Goal: Task Accomplishment & Management: Use online tool/utility

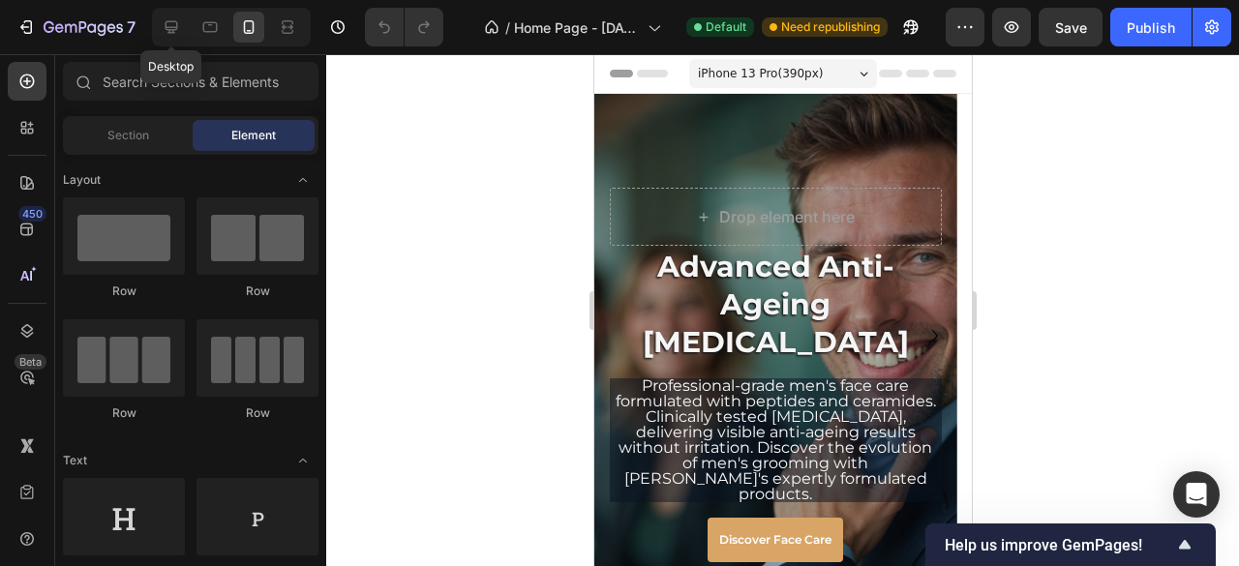
click at [172, 32] on icon at bounding box center [171, 26] width 19 height 19
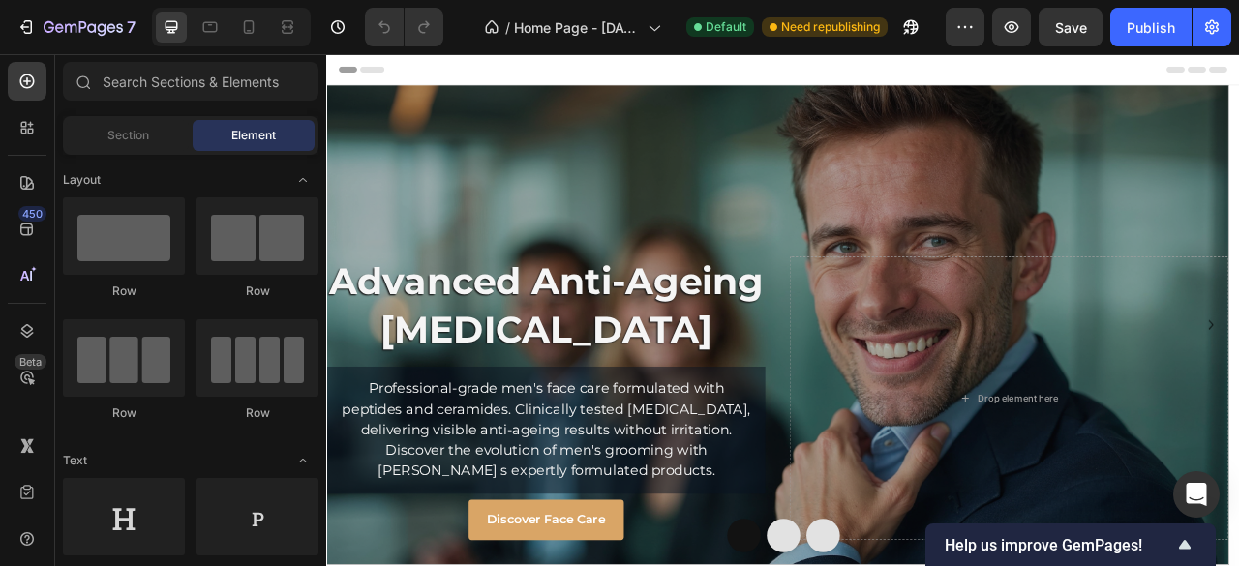
click at [142, 136] on span "Section" at bounding box center [128, 135] width 42 height 17
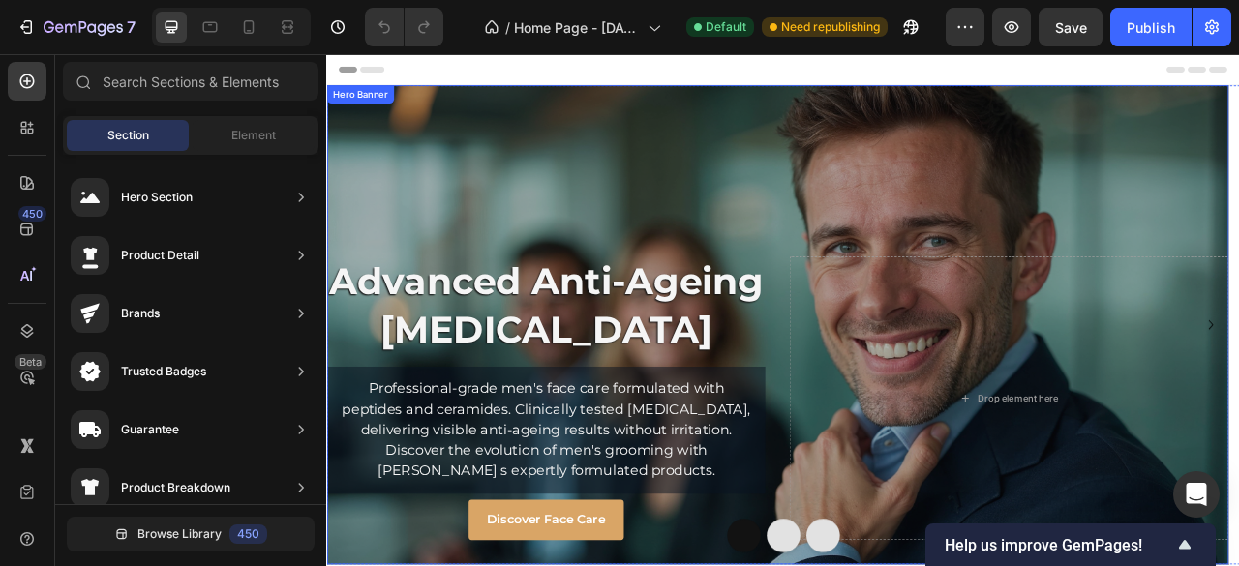
click at [377, 110] on div "Hero Banner" at bounding box center [368, 105] width 77 height 17
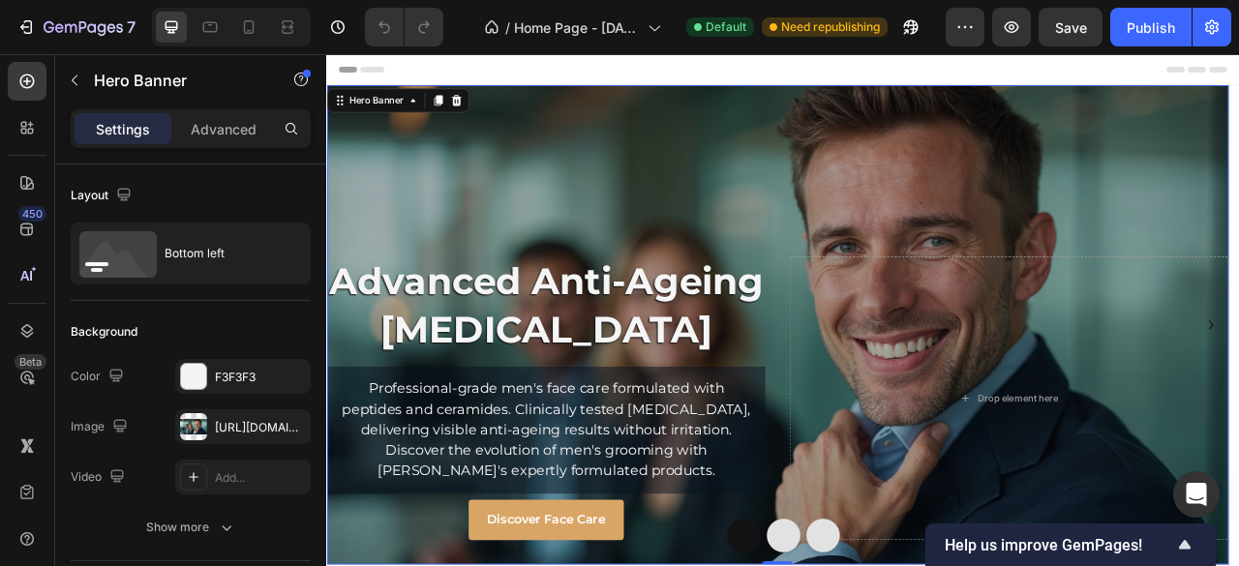
scroll to position [97, 0]
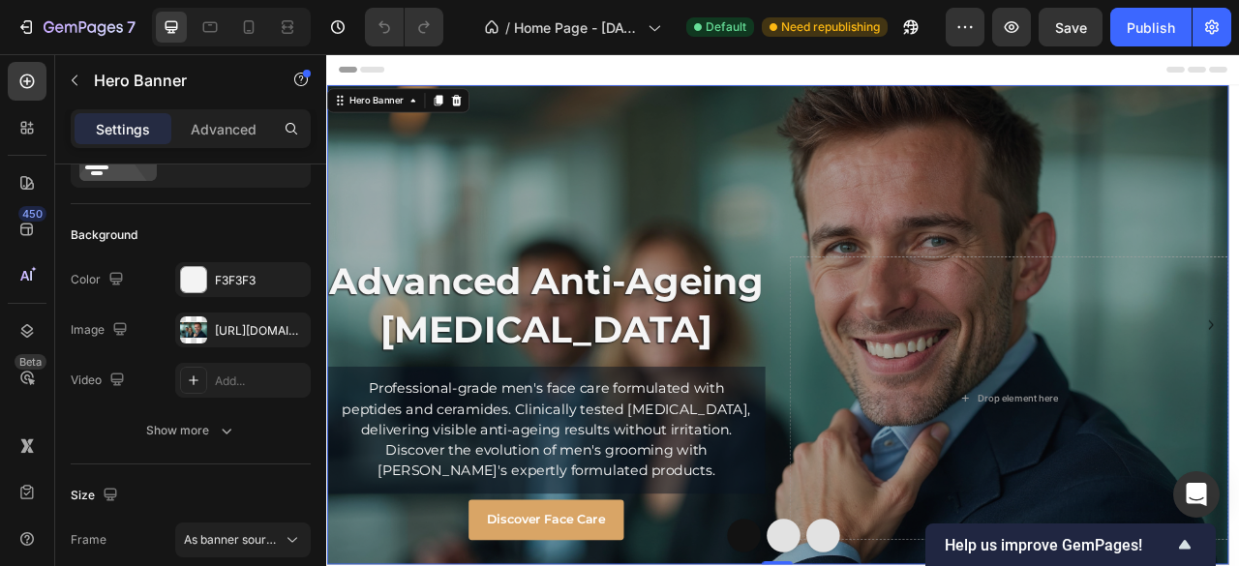
click at [219, 431] on icon "button" at bounding box center [226, 430] width 19 height 19
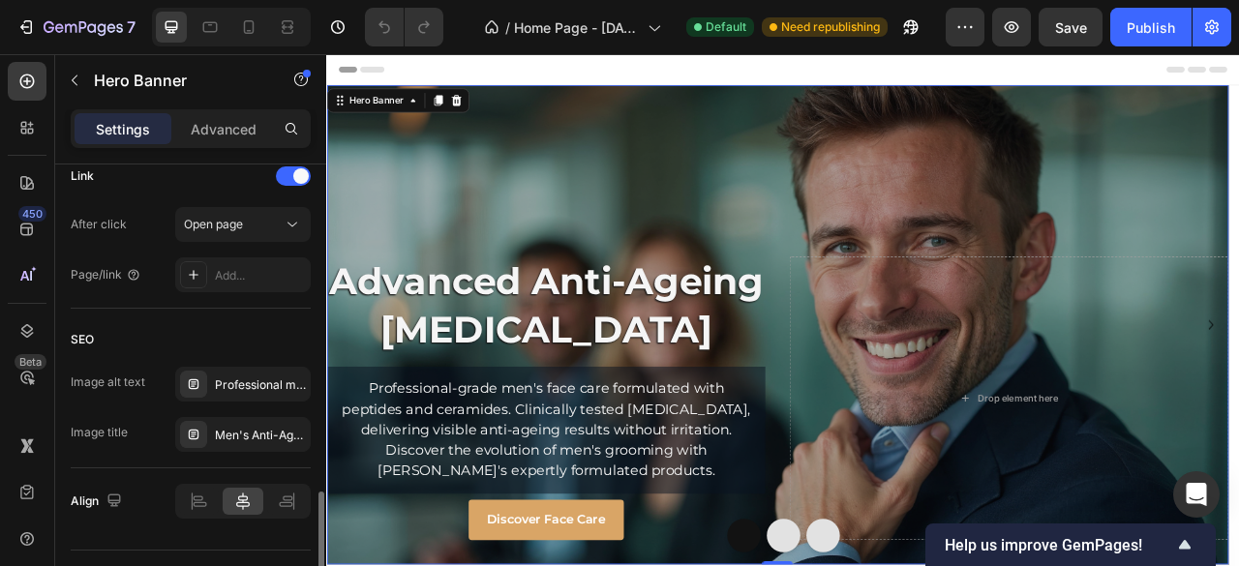
scroll to position [1300, 0]
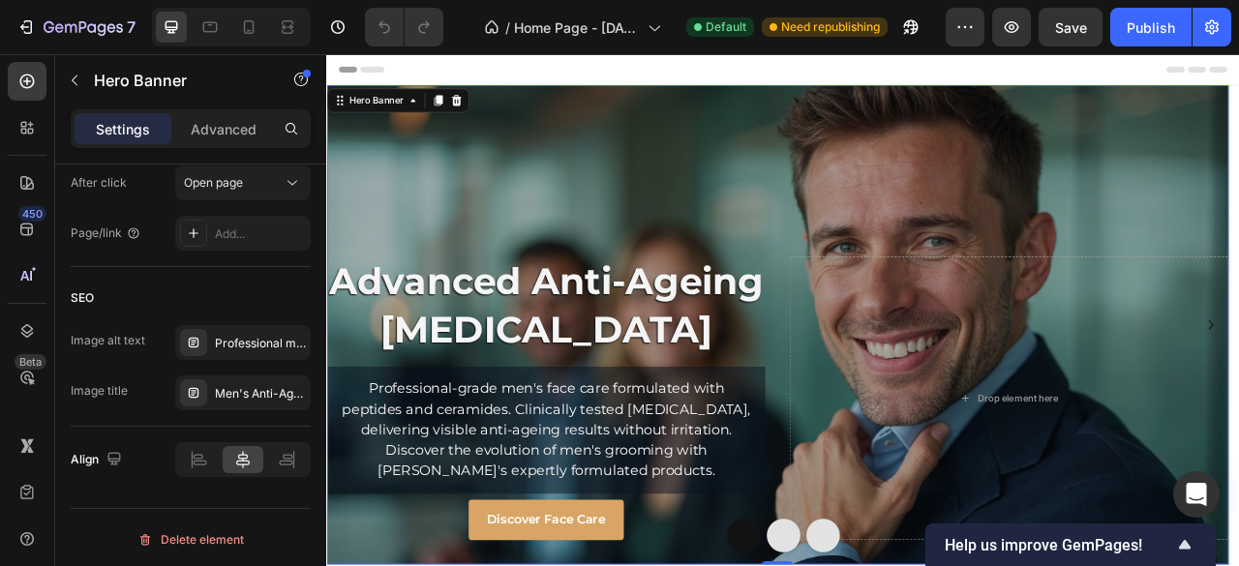
click at [211, 124] on p "Advanced" at bounding box center [224, 129] width 66 height 20
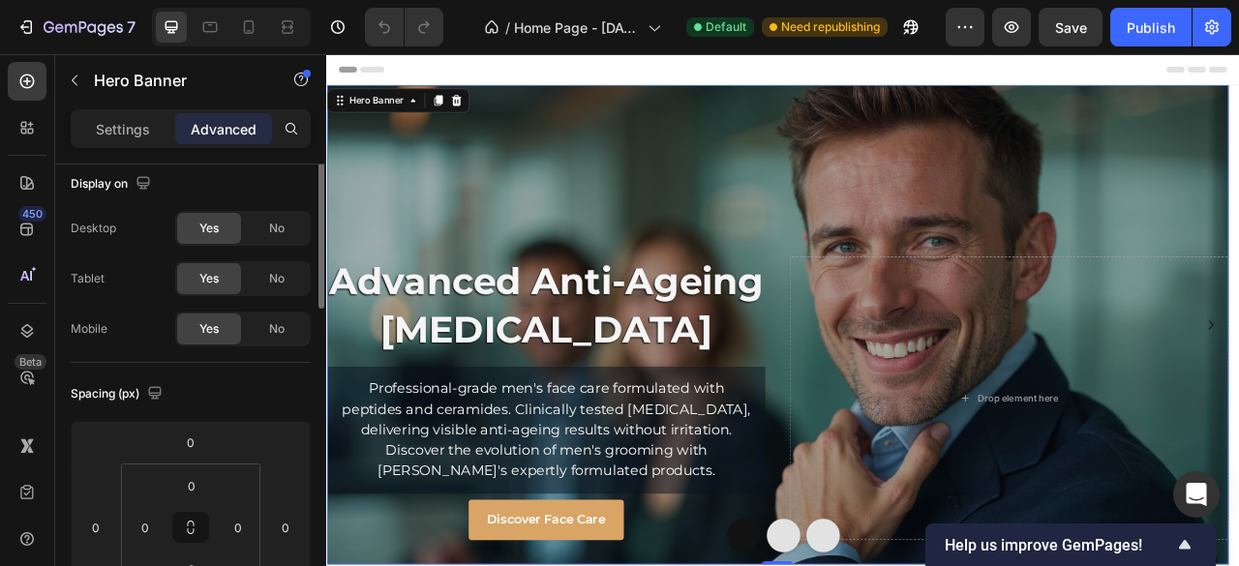
scroll to position [0, 0]
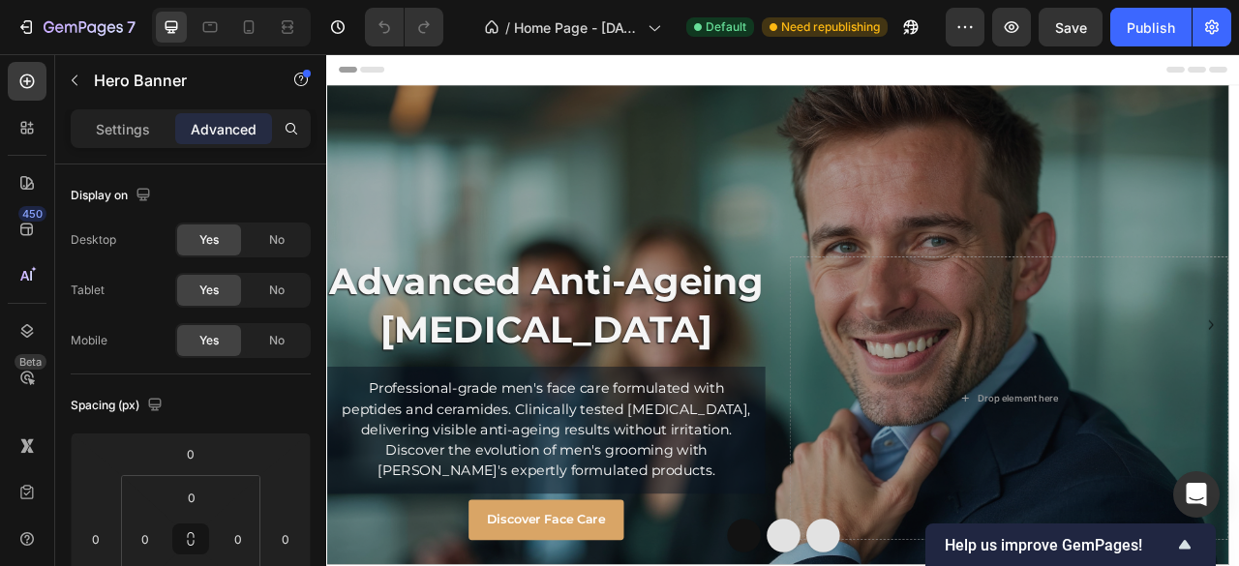
click at [464, 77] on div "Header" at bounding box center [907, 73] width 1131 height 39
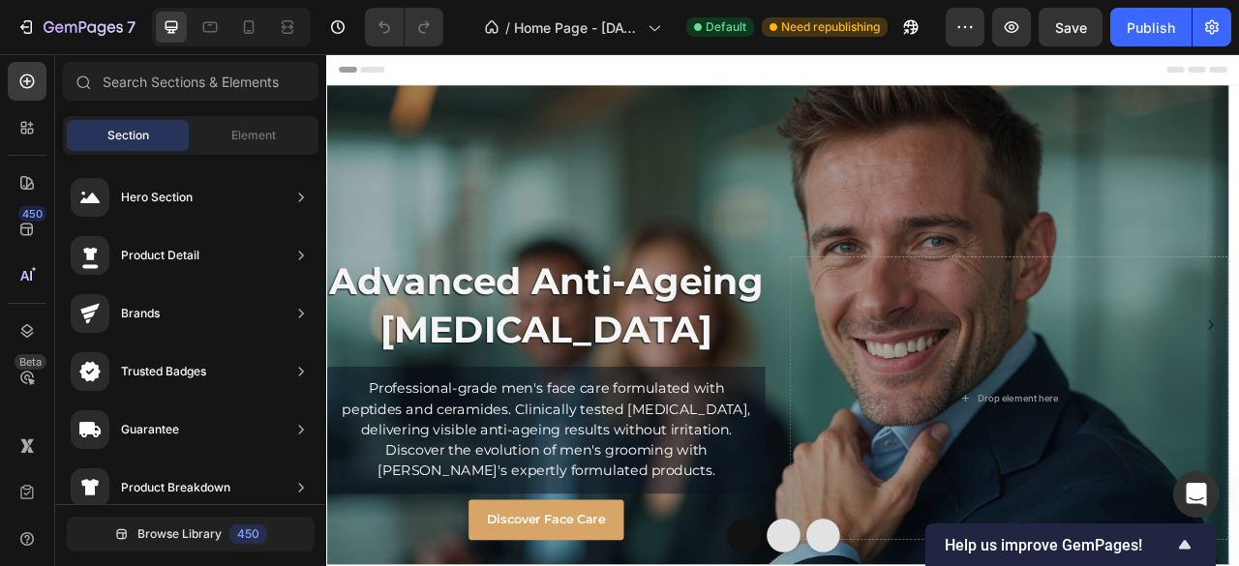
click at [250, 122] on div "Element" at bounding box center [254, 135] width 122 height 31
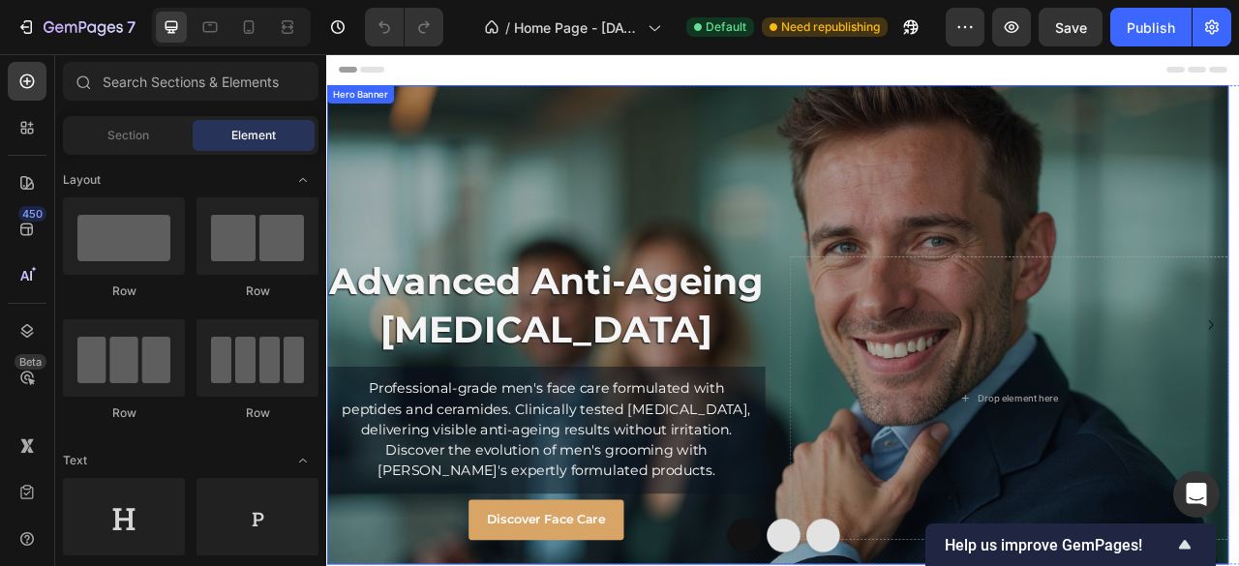
click at [599, 217] on div "Overlay" at bounding box center [899, 399] width 1147 height 610
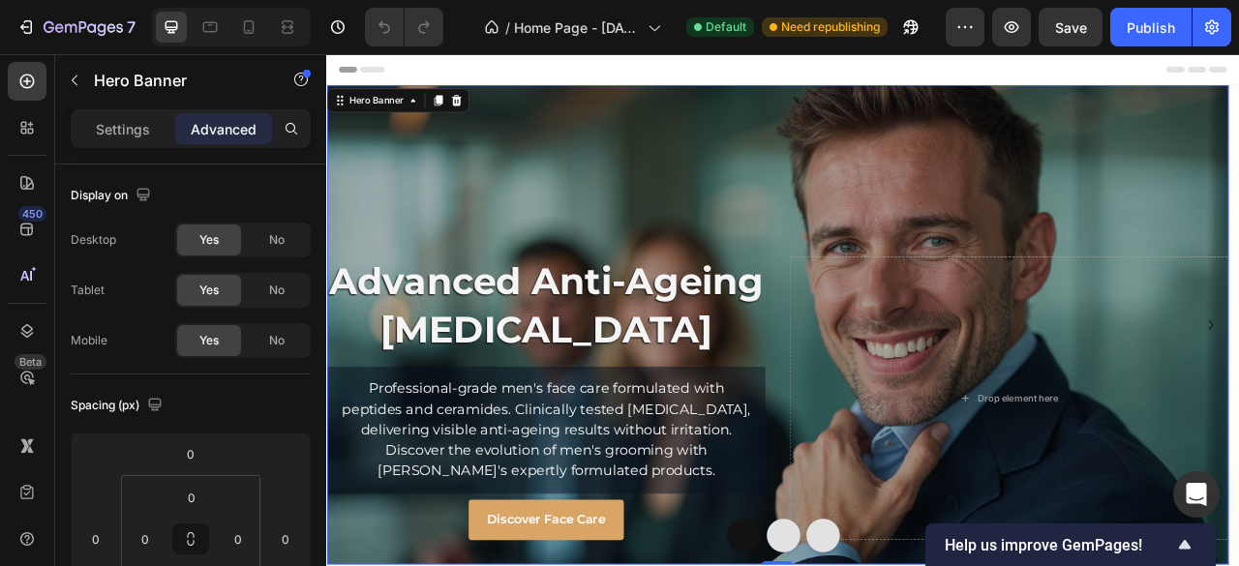
click at [434, 188] on div "Overlay" at bounding box center [899, 399] width 1147 height 610
click at [108, 130] on p "Settings" at bounding box center [123, 129] width 54 height 20
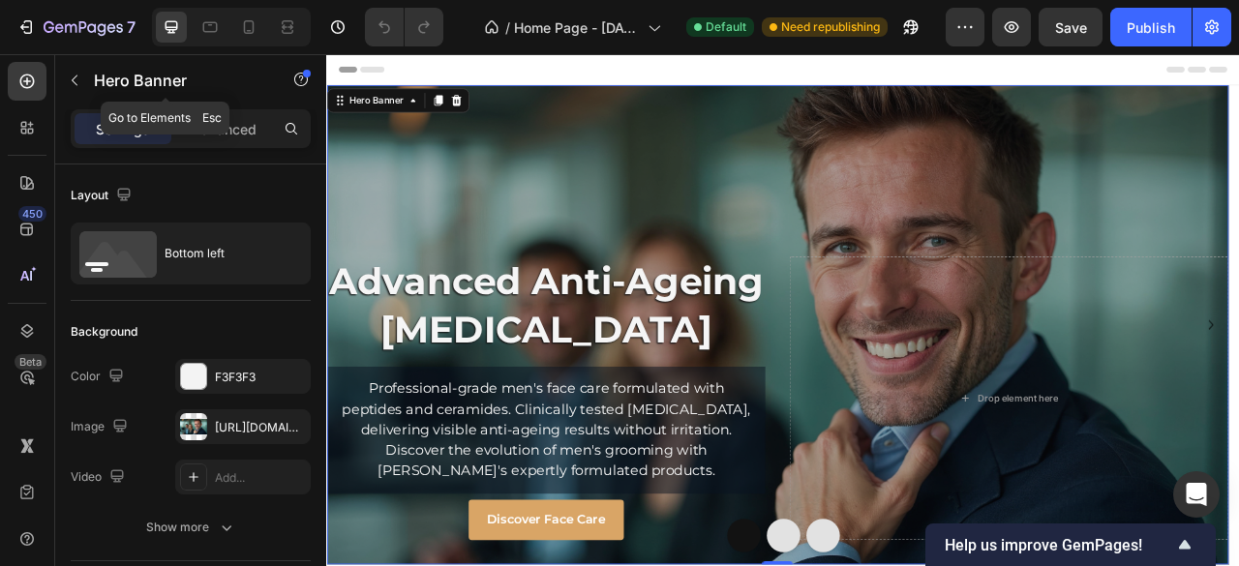
click at [79, 80] on icon "button" at bounding box center [74, 80] width 15 height 15
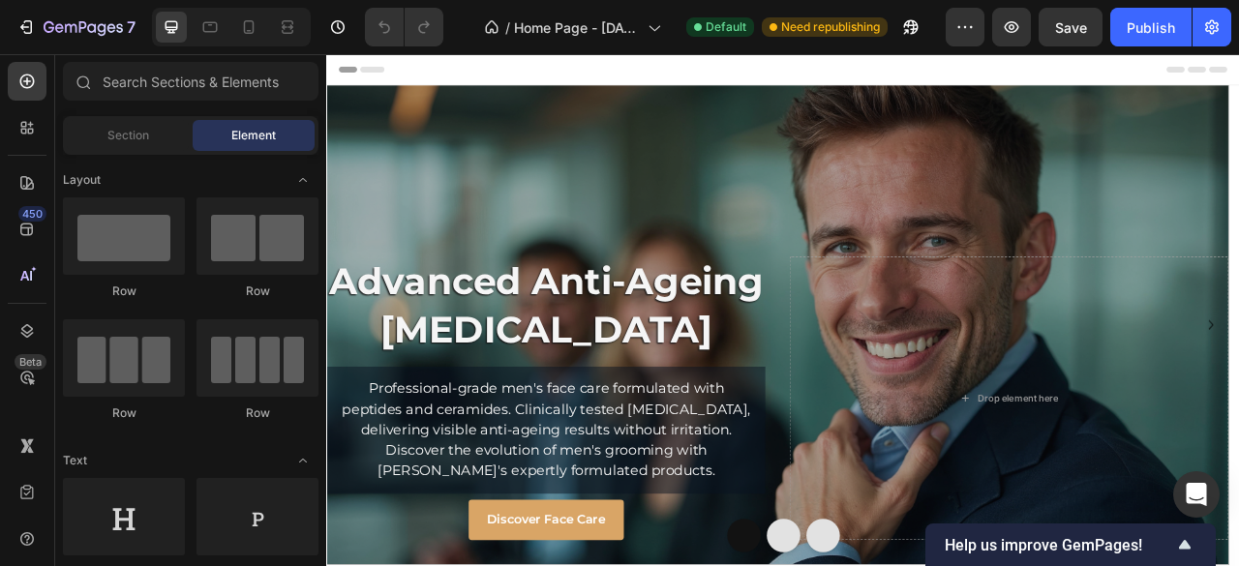
click at [125, 138] on span "Section" at bounding box center [128, 135] width 42 height 17
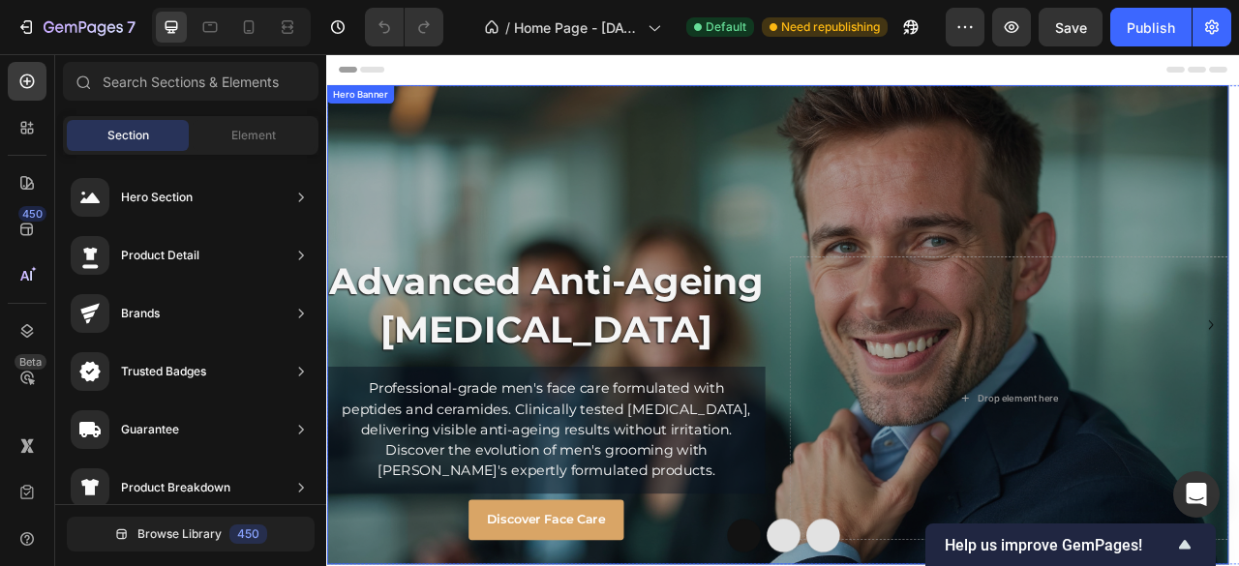
click at [535, 163] on div "Overlay" at bounding box center [899, 399] width 1147 height 610
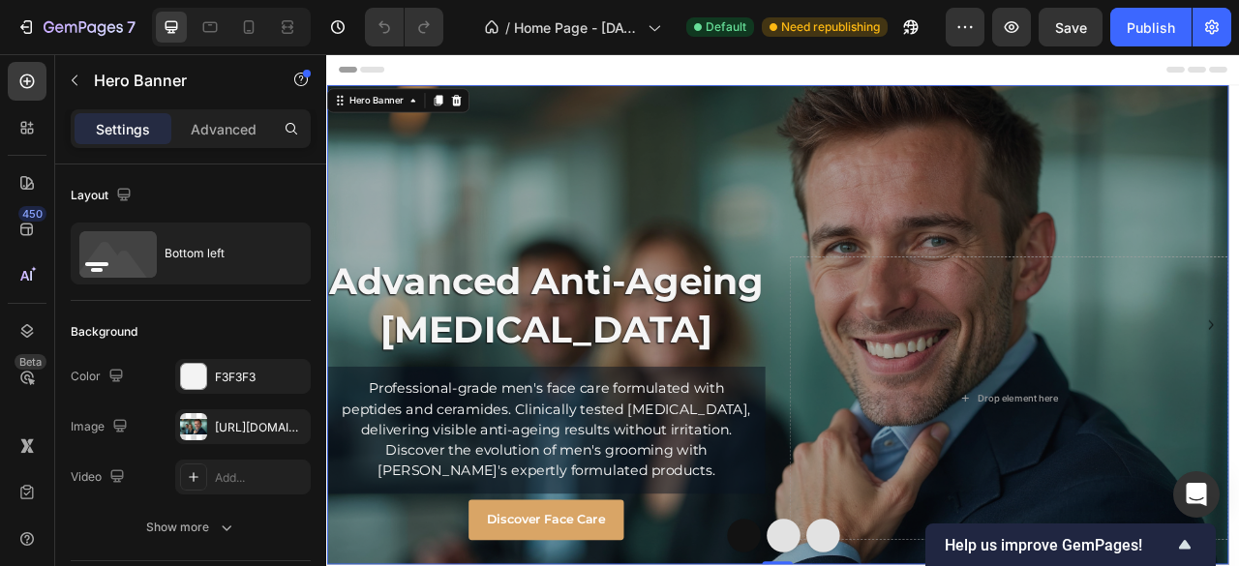
click at [226, 125] on p "Advanced" at bounding box center [224, 129] width 66 height 20
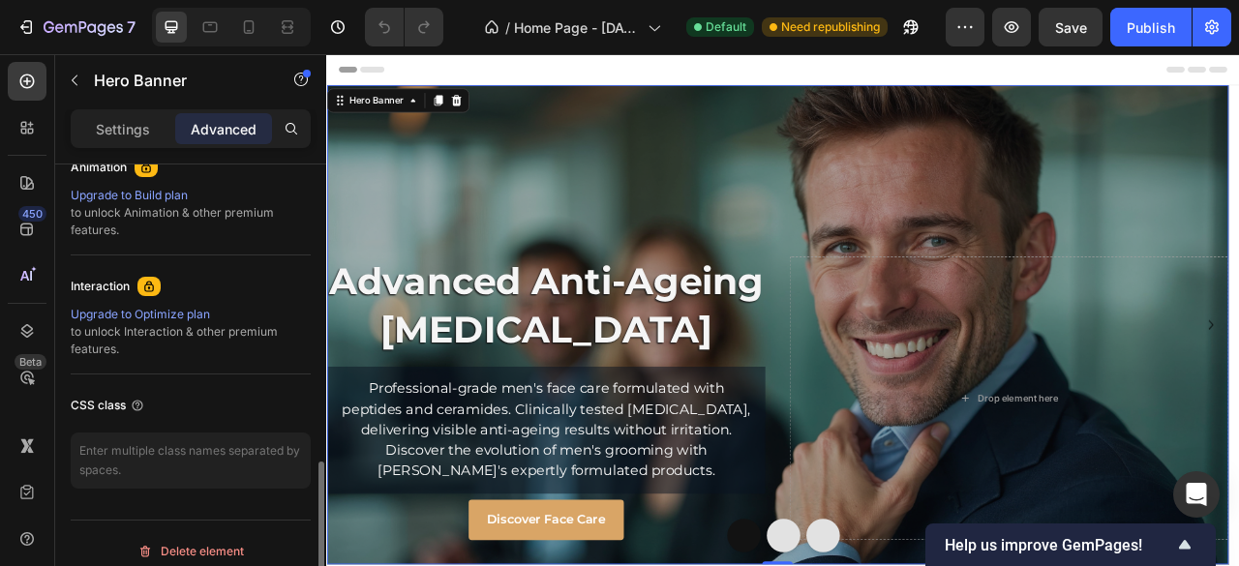
scroll to position [883, 0]
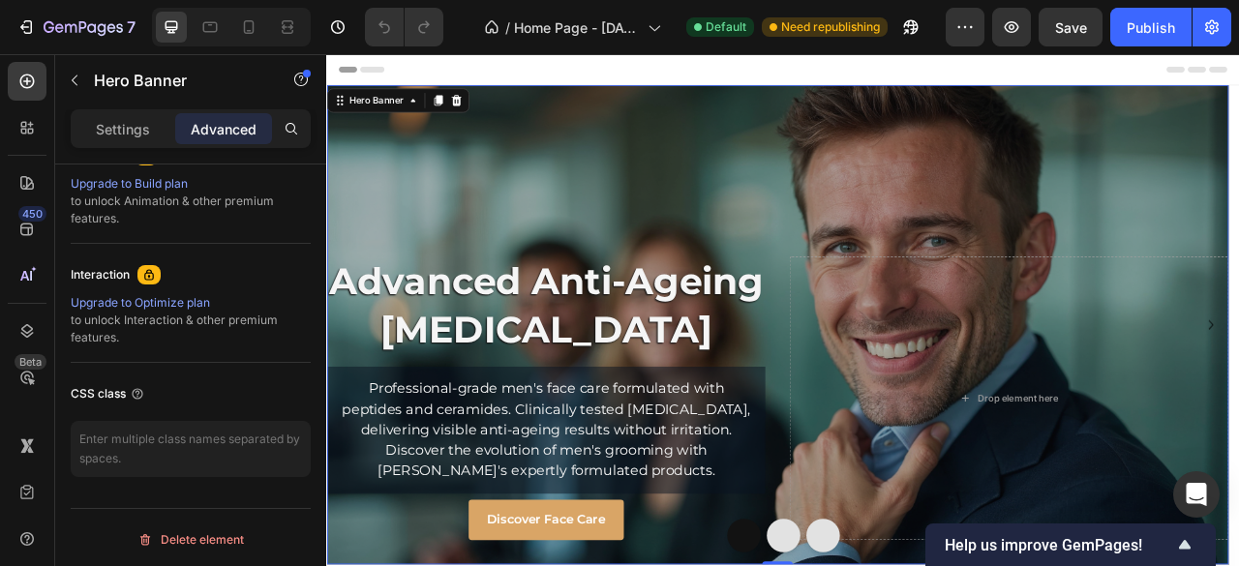
click at [124, 127] on p "Settings" at bounding box center [123, 129] width 54 height 20
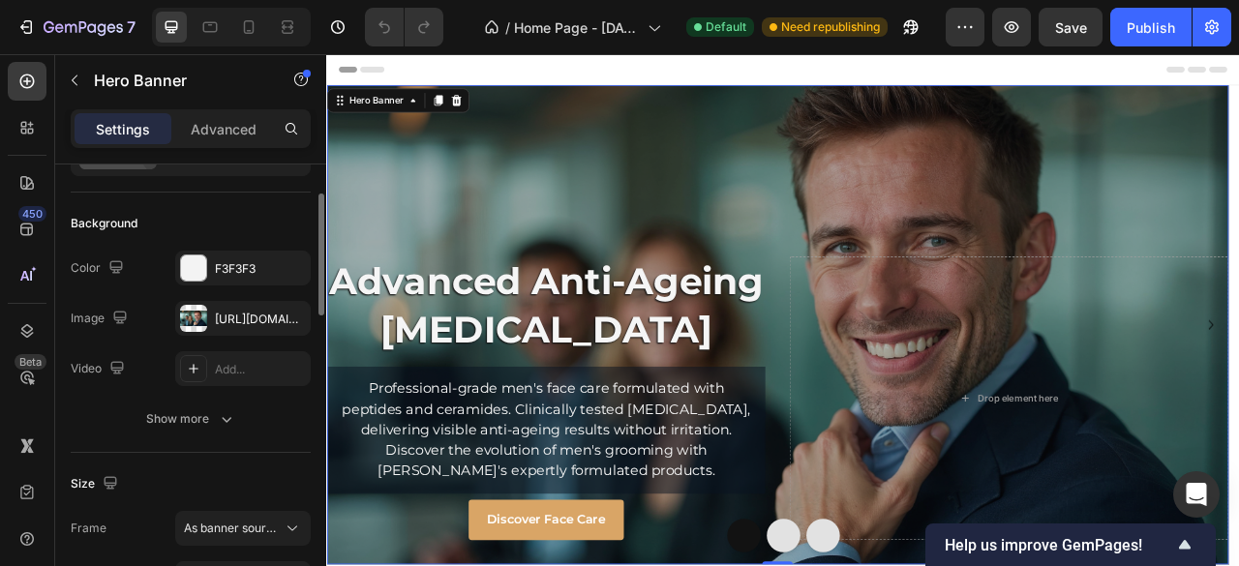
scroll to position [0, 0]
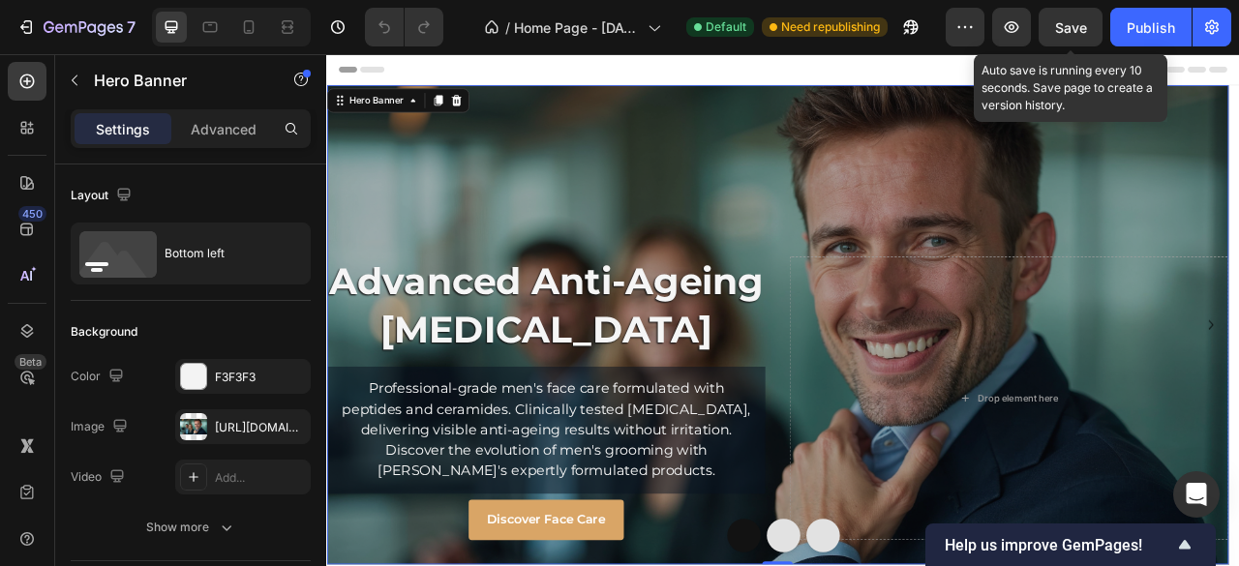
click at [1073, 21] on span "Save" at bounding box center [1071, 27] width 32 height 16
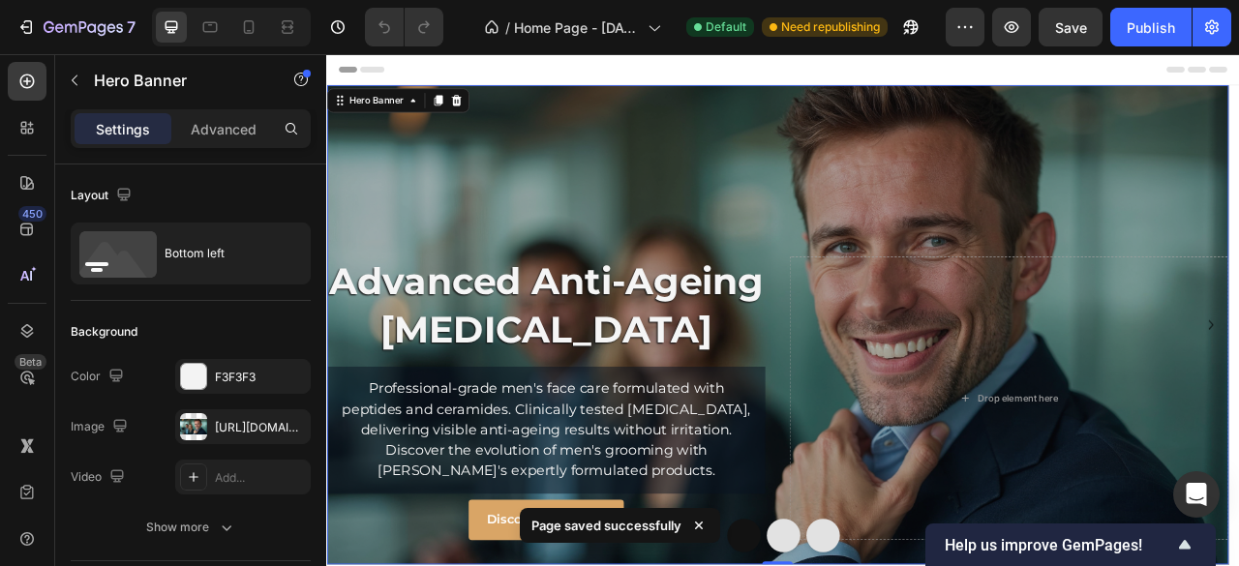
click at [1148, 30] on div "Publish" at bounding box center [1151, 27] width 48 height 20
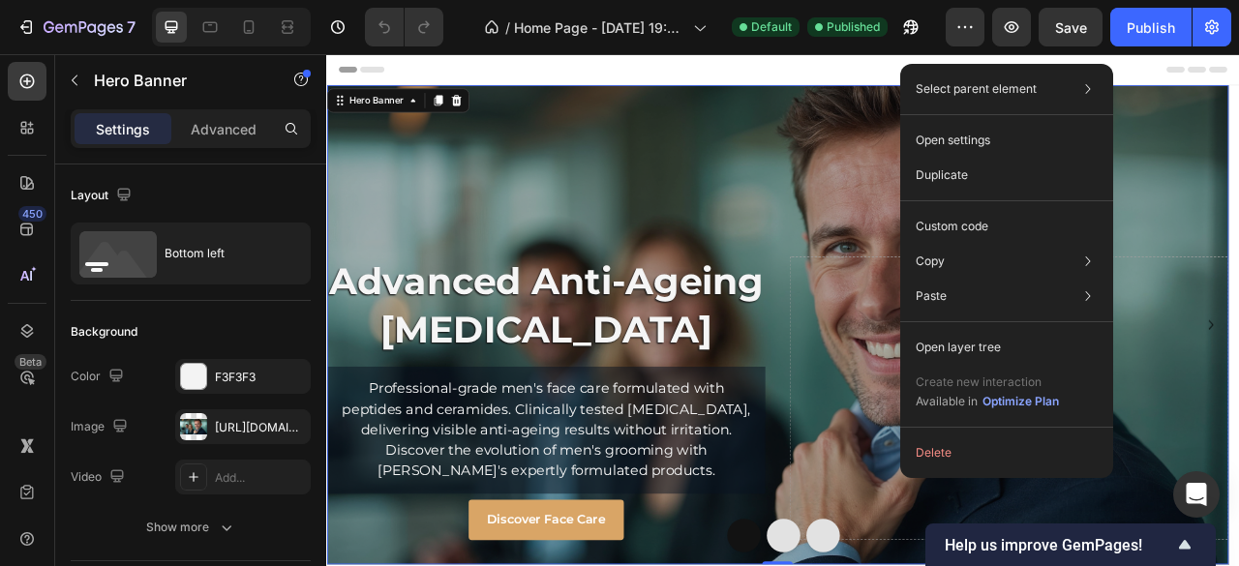
click at [983, 226] on p "Custom code" at bounding box center [952, 226] width 73 height 17
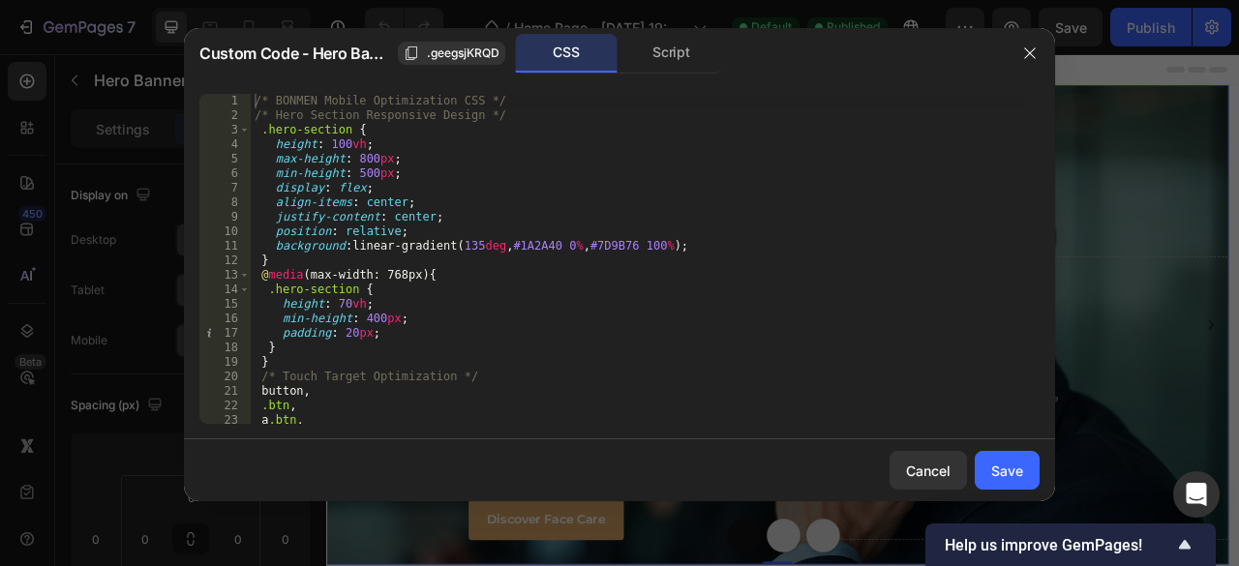
click at [358, 422] on div "/* BONMEN Mobile Optimization CSS */ /* Hero Section Responsive Design */ .hero…" at bounding box center [638, 273] width 774 height 359
type textarea "} }"
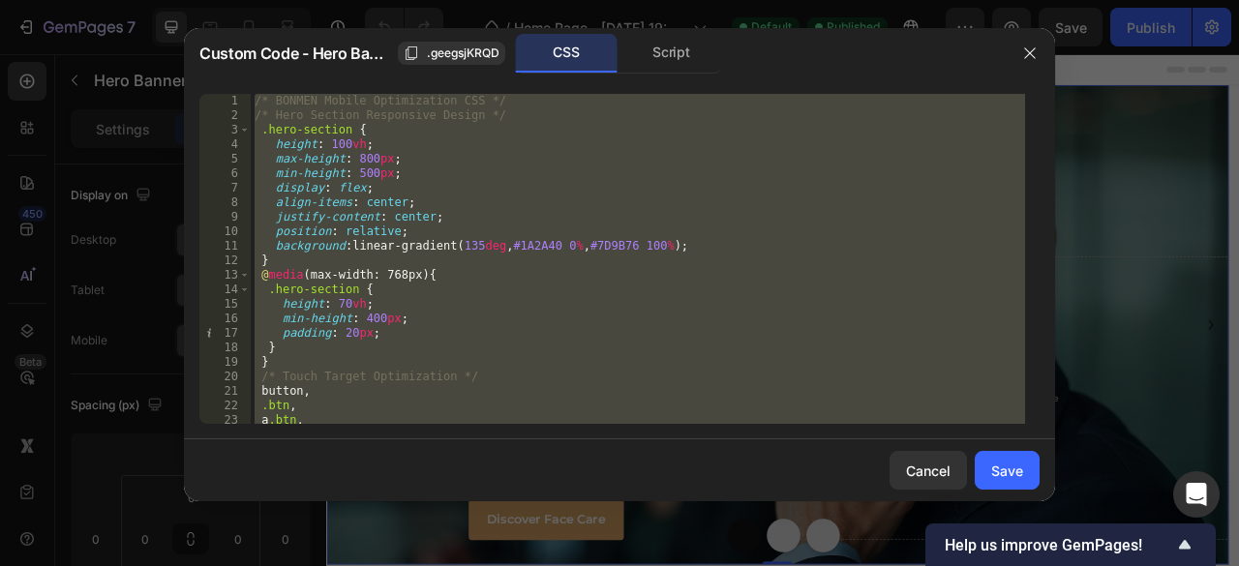
scroll to position [0, 0]
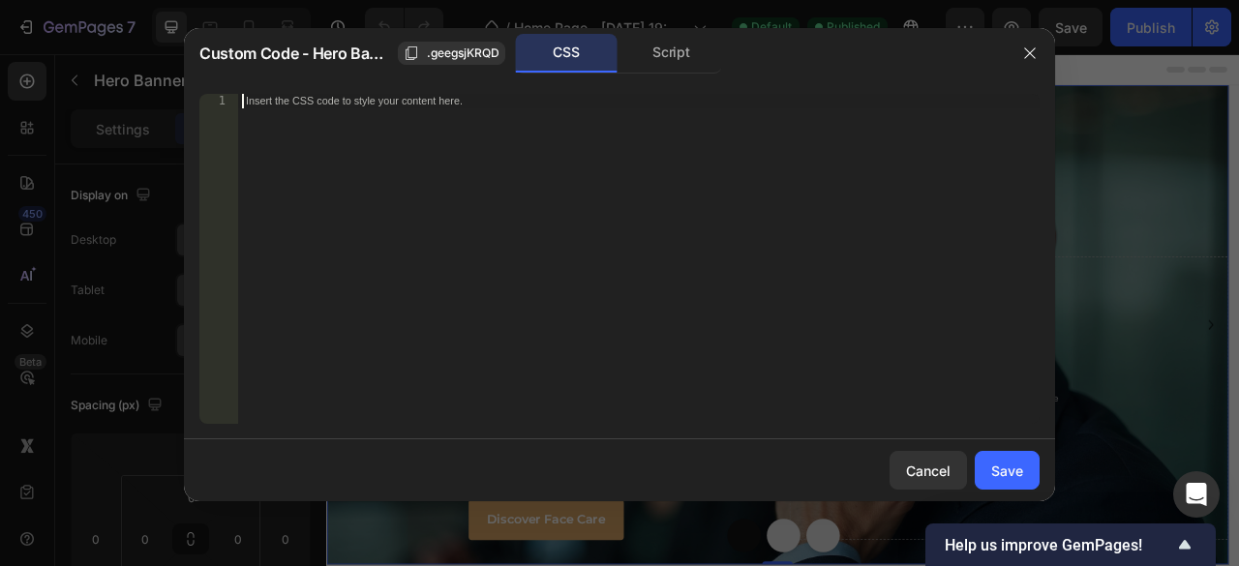
paste textarea "font-weight:700;"
type textarea "font-weight:700;"
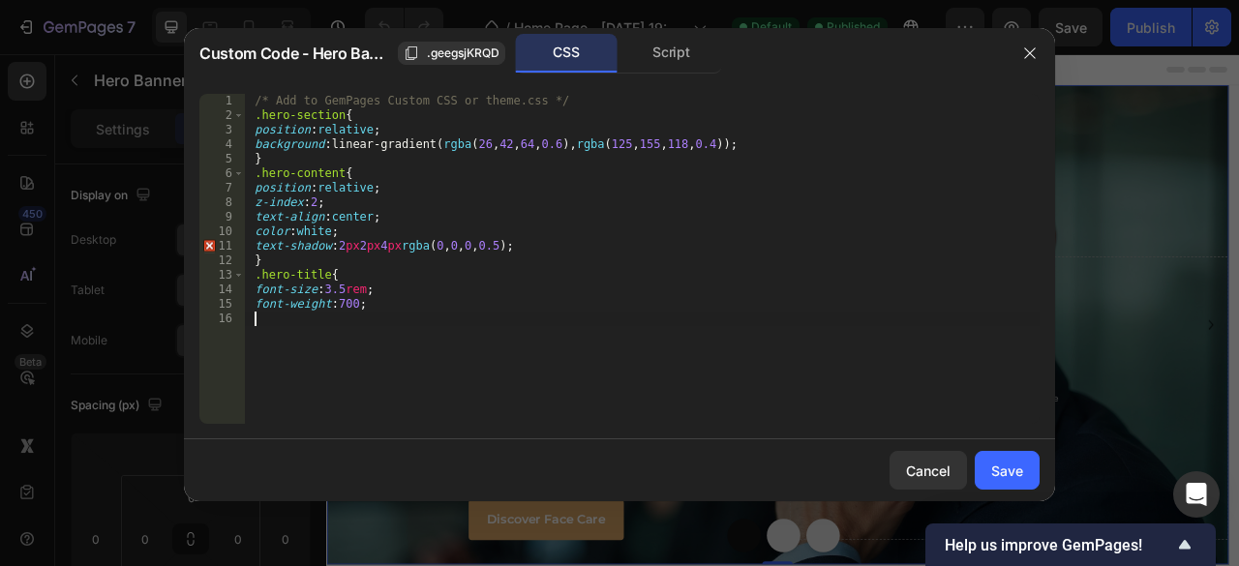
paste textarea "}"
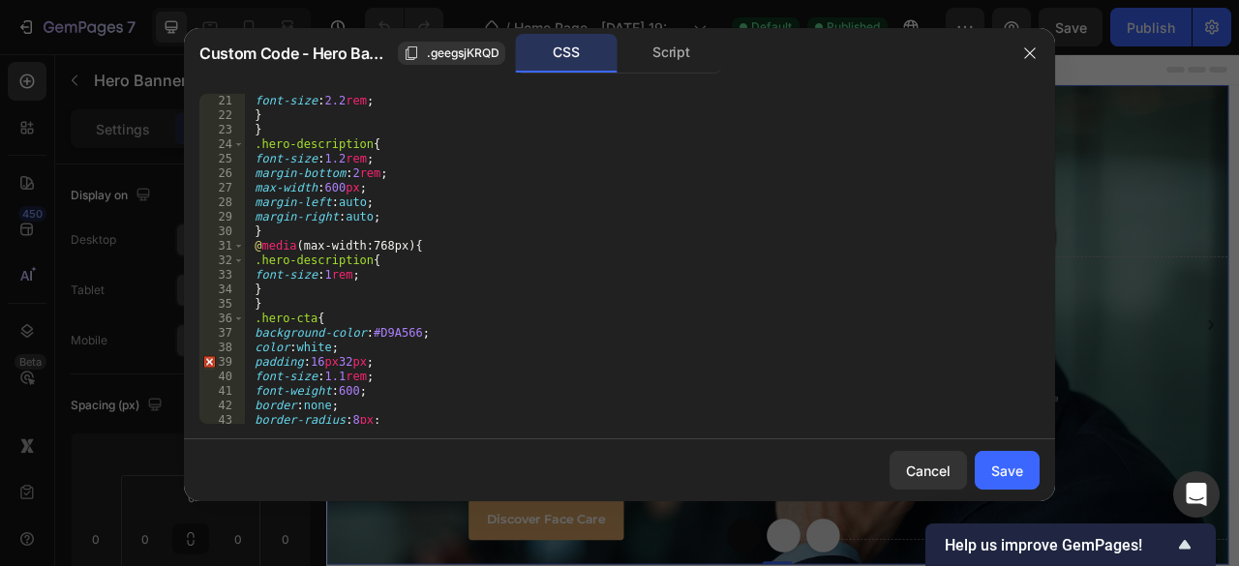
scroll to position [424, 0]
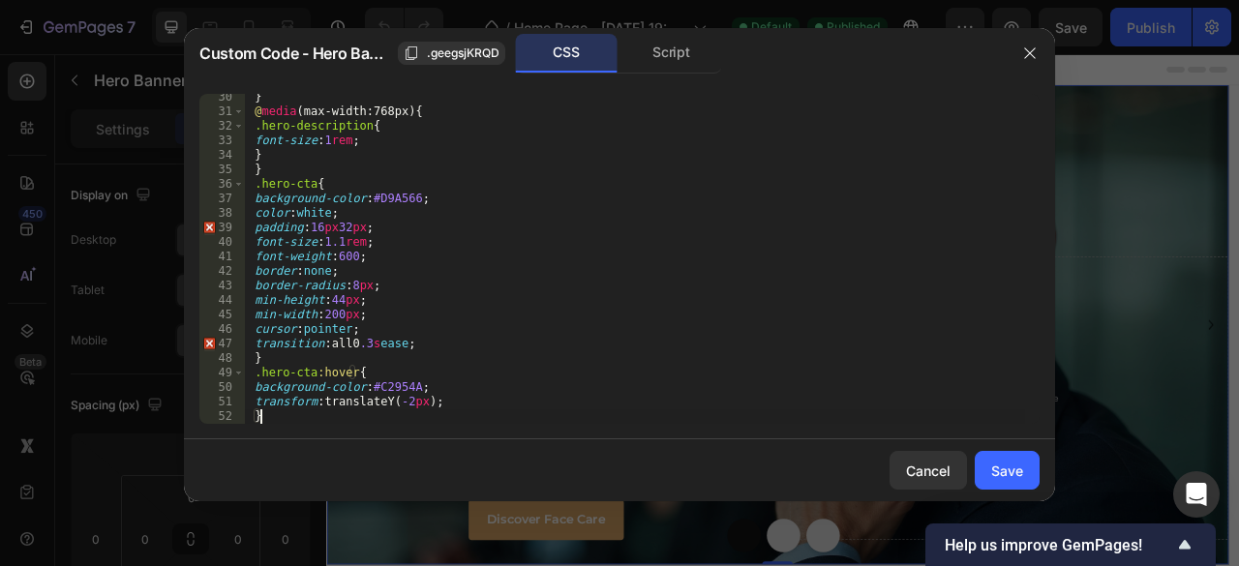
type textarea "}"
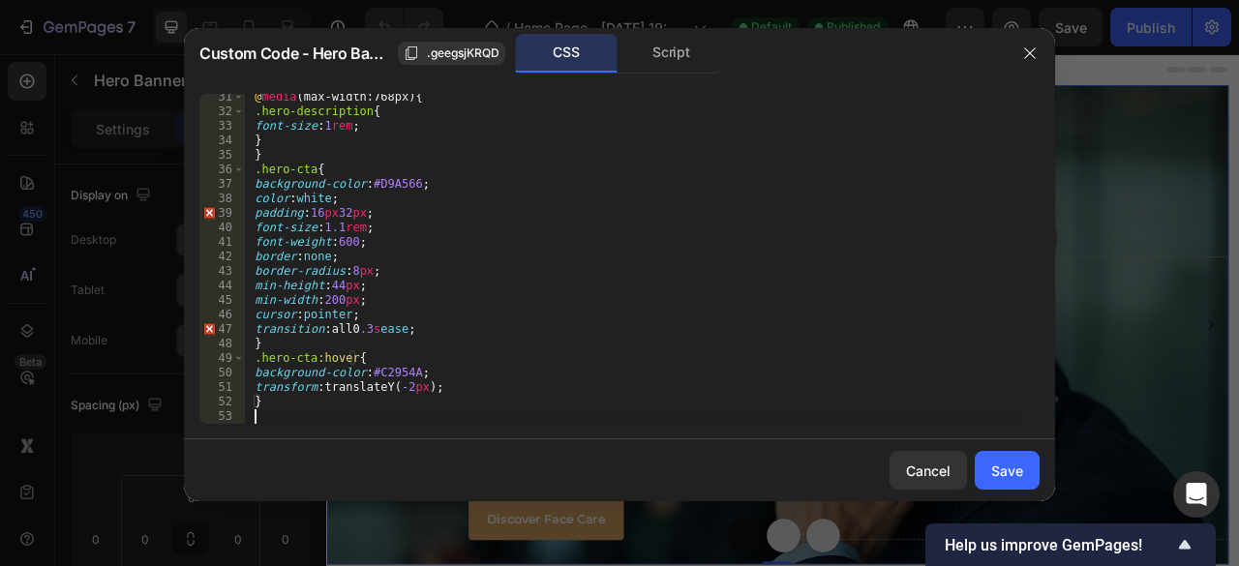
scroll to position [439, 0]
paste textarea
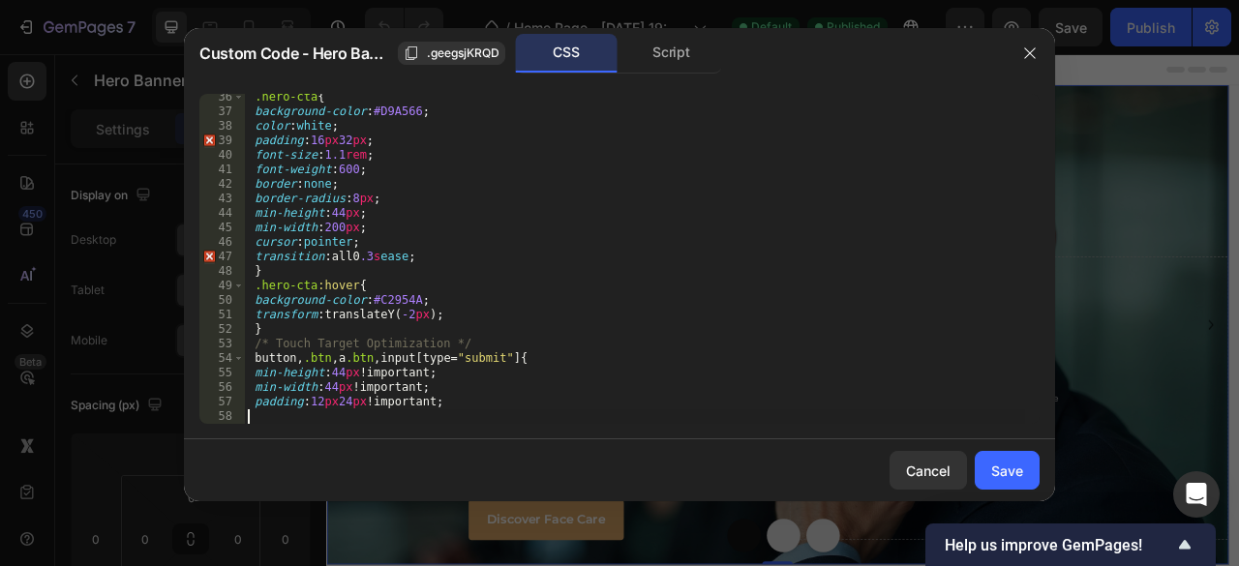
scroll to position [511, 0]
paste textarea "}"
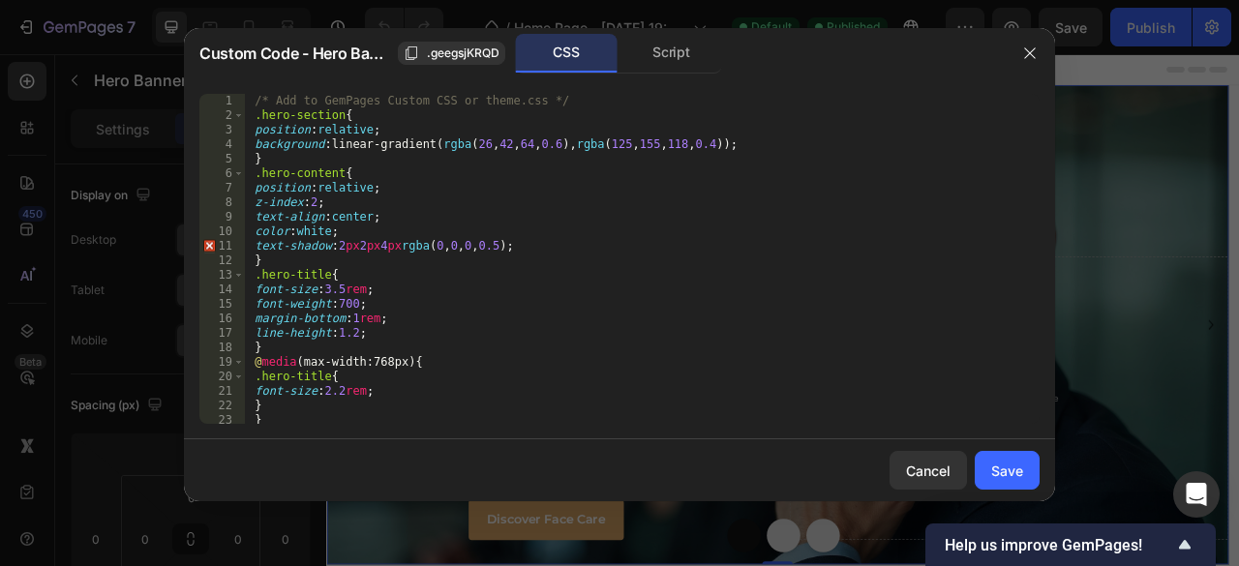
scroll to position [0, 0]
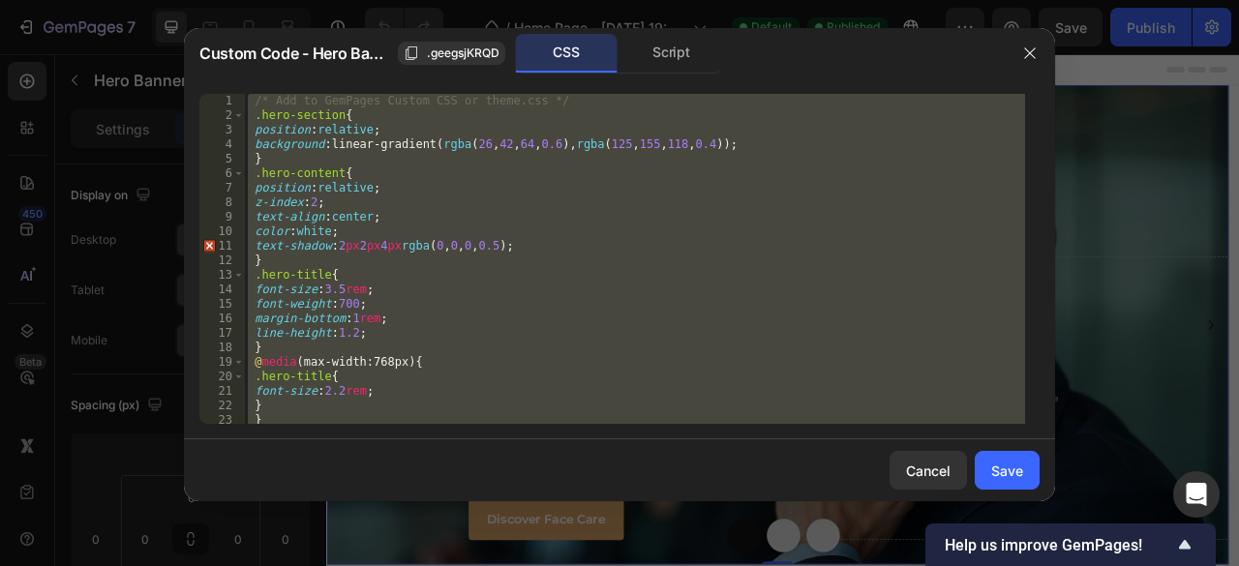
click at [251, 98] on div "/* Add to GemPages Custom CSS or theme.css */ .hero-section { position : relati…" at bounding box center [634, 259] width 781 height 330
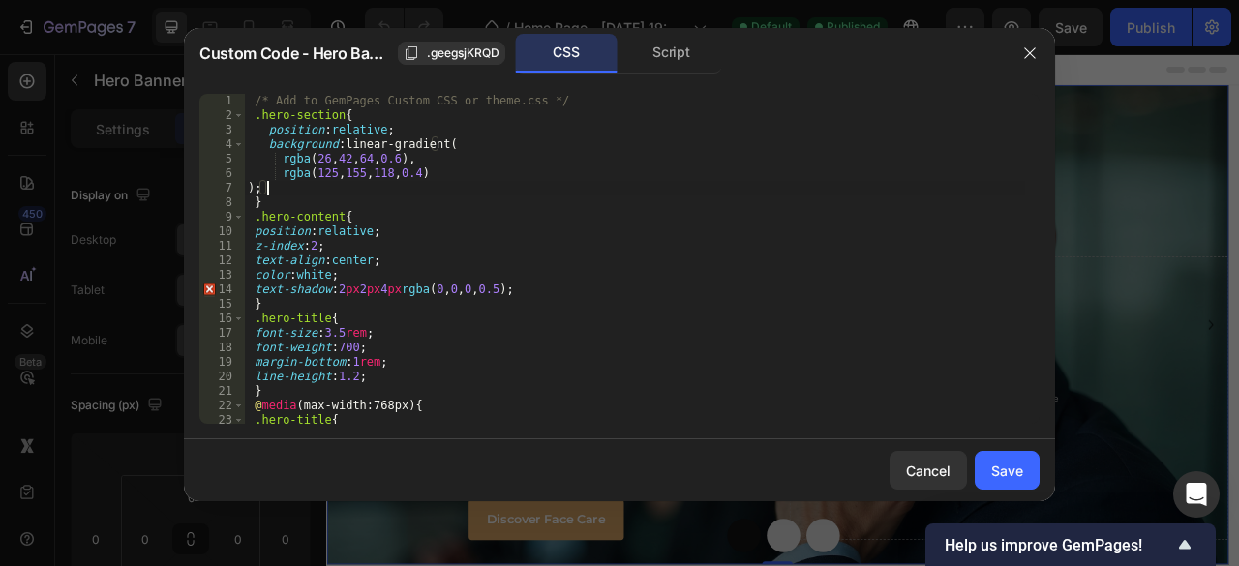
scroll to position [0, 1]
click at [270, 200] on div "/* Add to GemPages Custom CSS or theme.css */ .hero-section { position : relati…" at bounding box center [634, 273] width 781 height 359
type textarea "}"
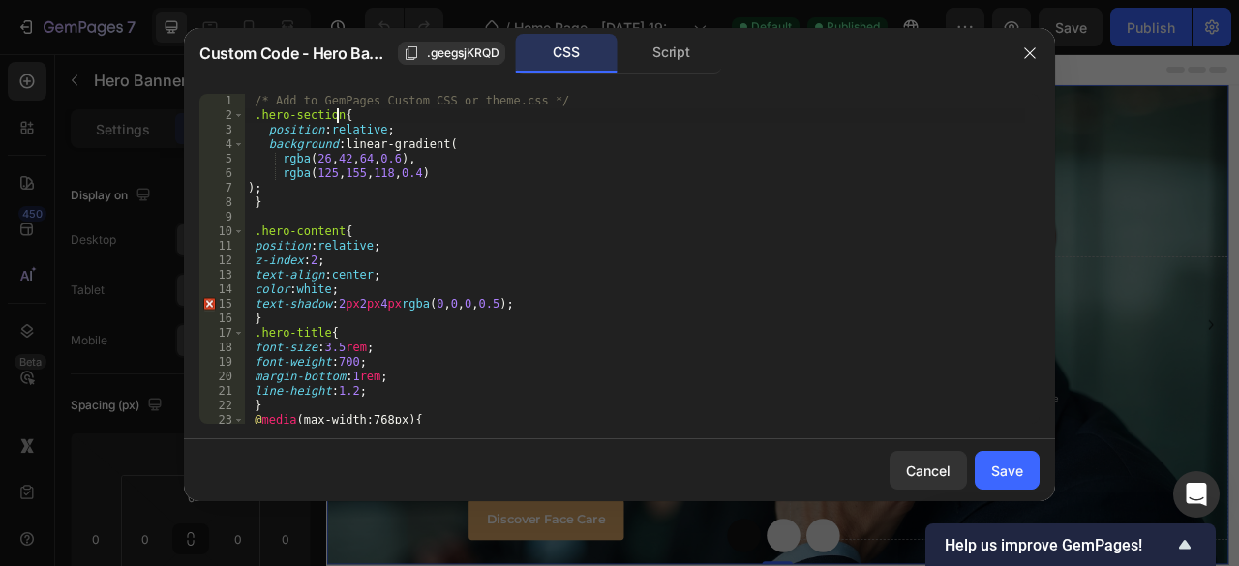
click at [337, 119] on div "/* Add to GemPages Custom CSS or theme.css */ .hero-section { position : relati…" at bounding box center [634, 273] width 781 height 359
click at [338, 236] on div "/* Add to GemPages Custom CSS or theme.css */ .hero-section { position : relati…" at bounding box center [634, 273] width 781 height 359
click at [326, 129] on div "/* Add to GemPages Custom CSS or theme.css */ .hero-section { position : relati…" at bounding box center [634, 273] width 781 height 359
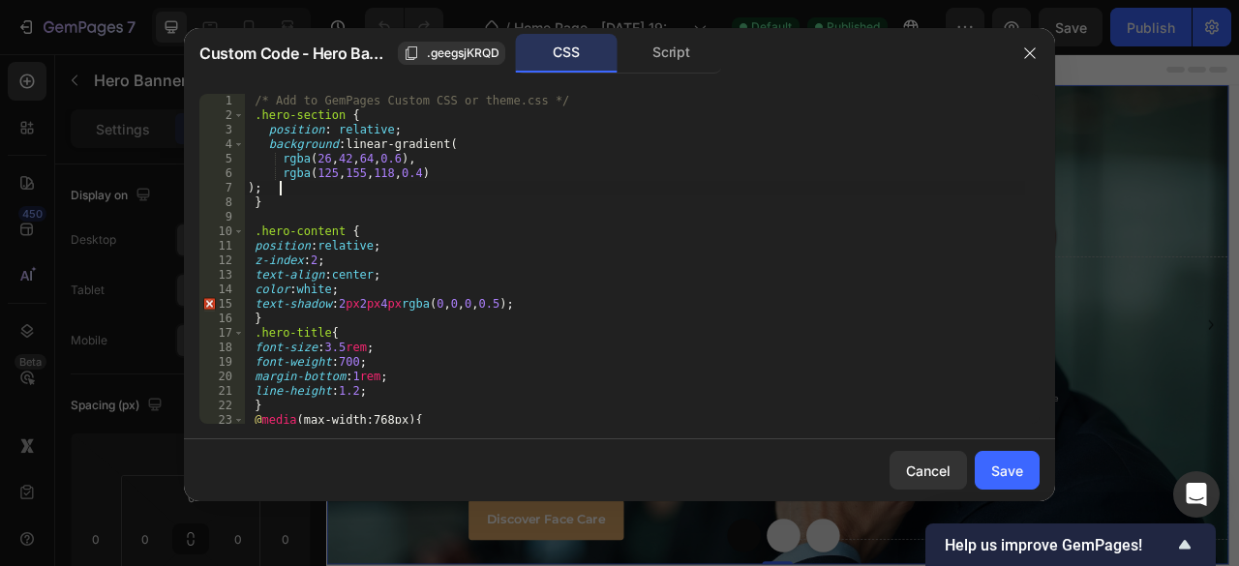
type textarea "}"
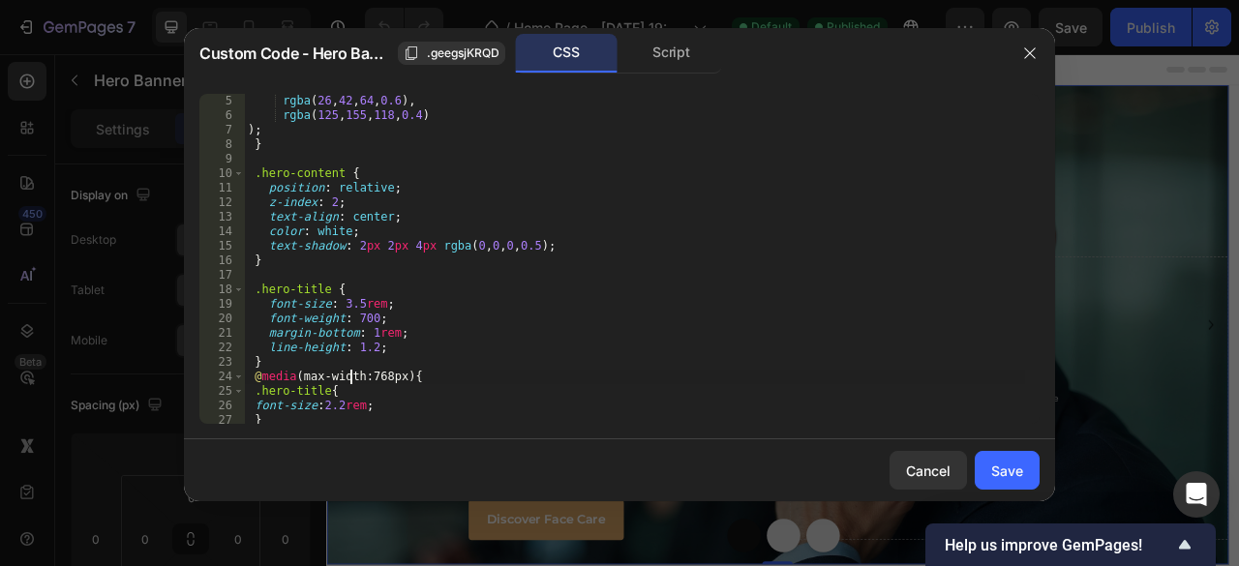
type textarea "}"
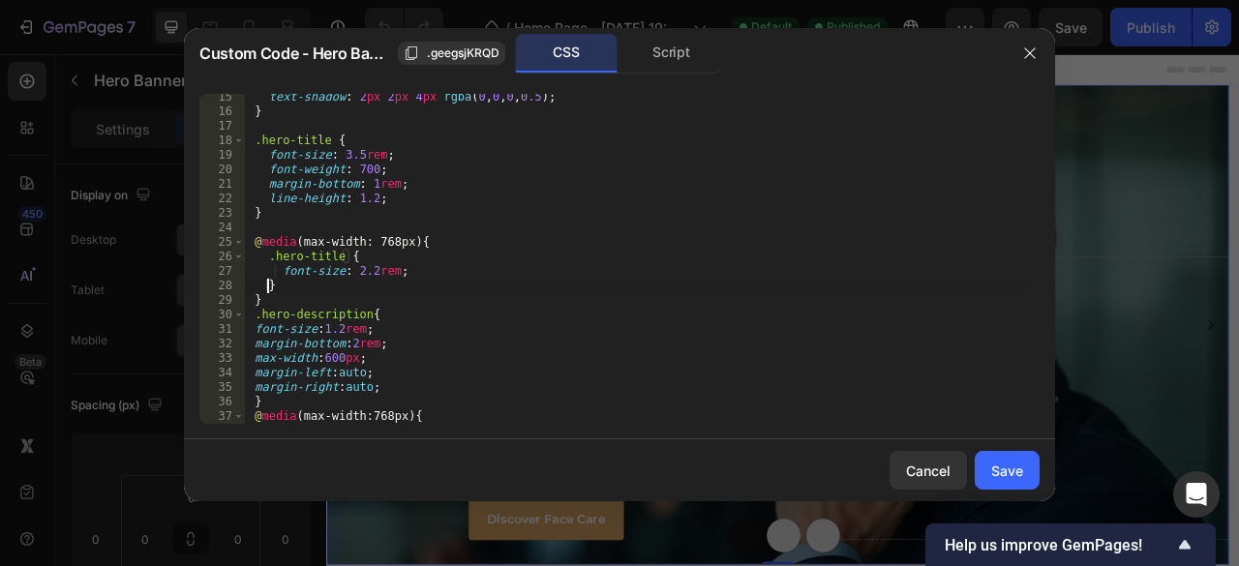
type textarea "}"
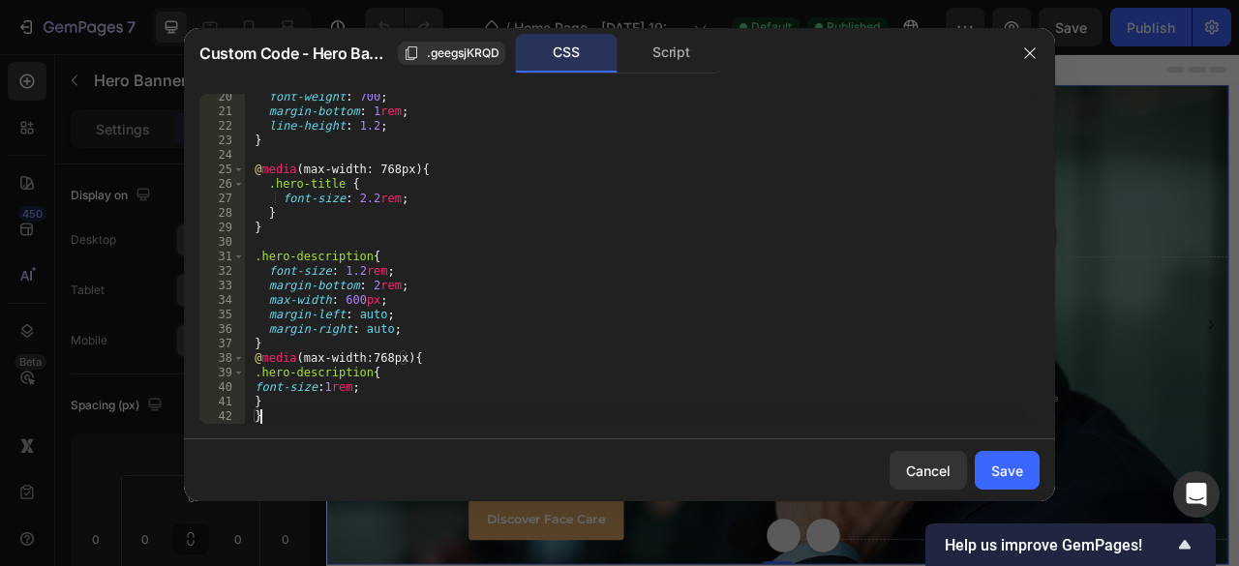
scroll to position [294, 0]
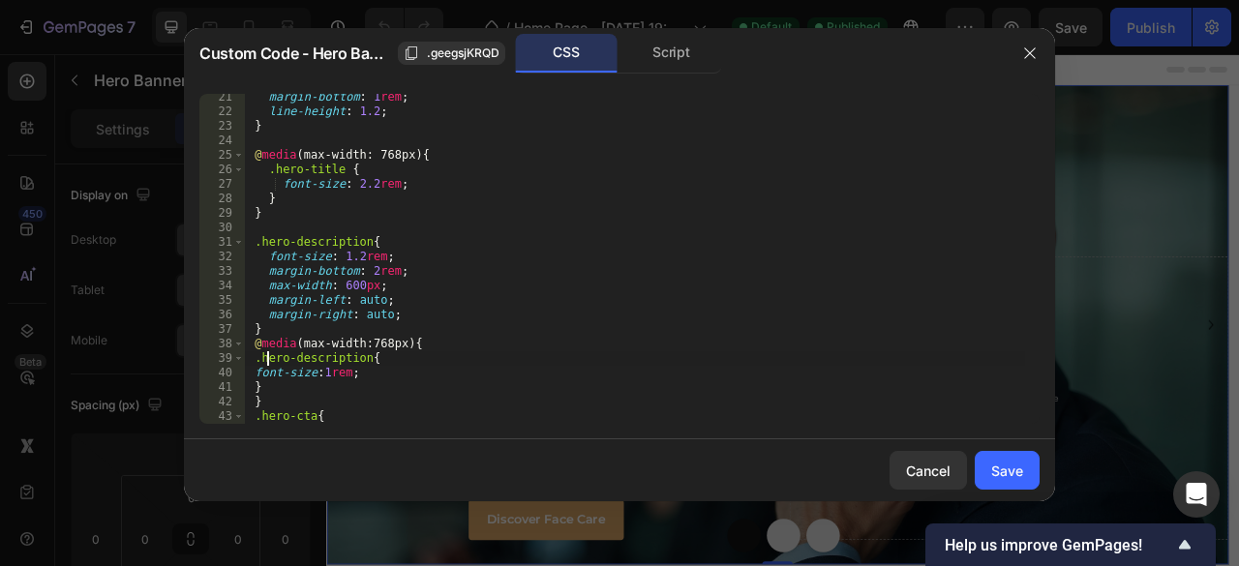
type textarea "}"
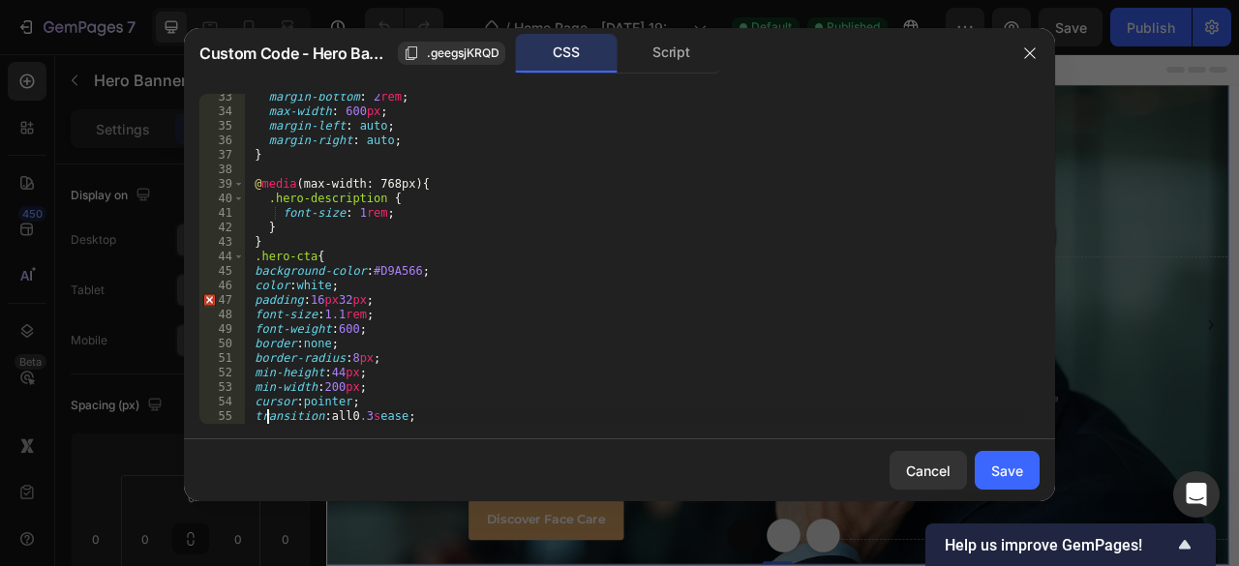
scroll to position [468, 0]
type textarea "}"
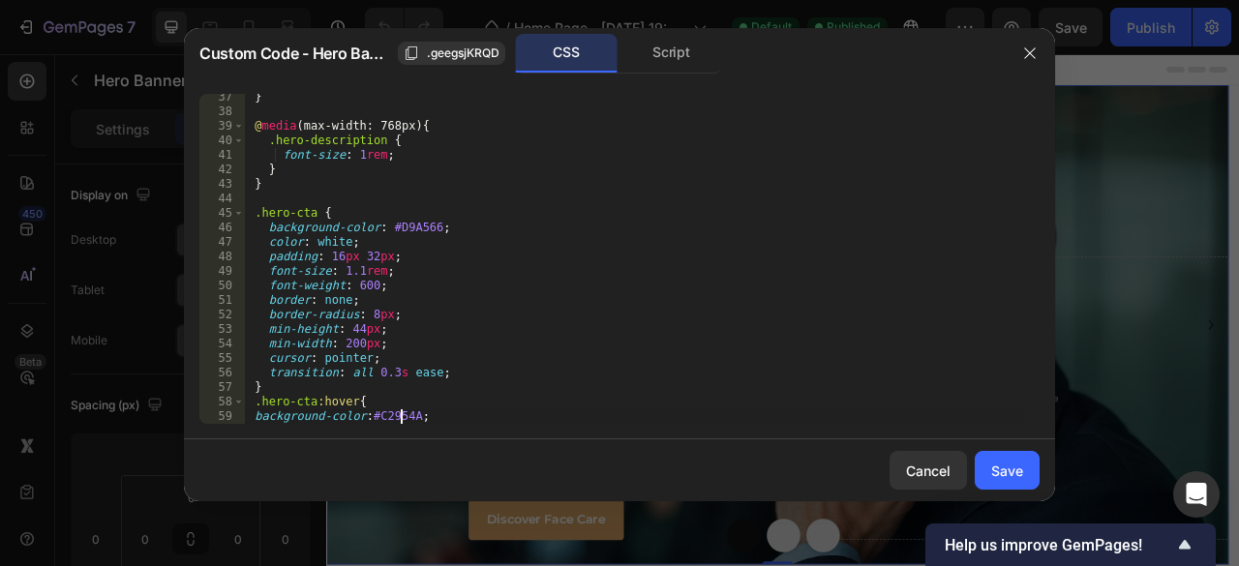
scroll to position [527, 0]
type textarea "}"
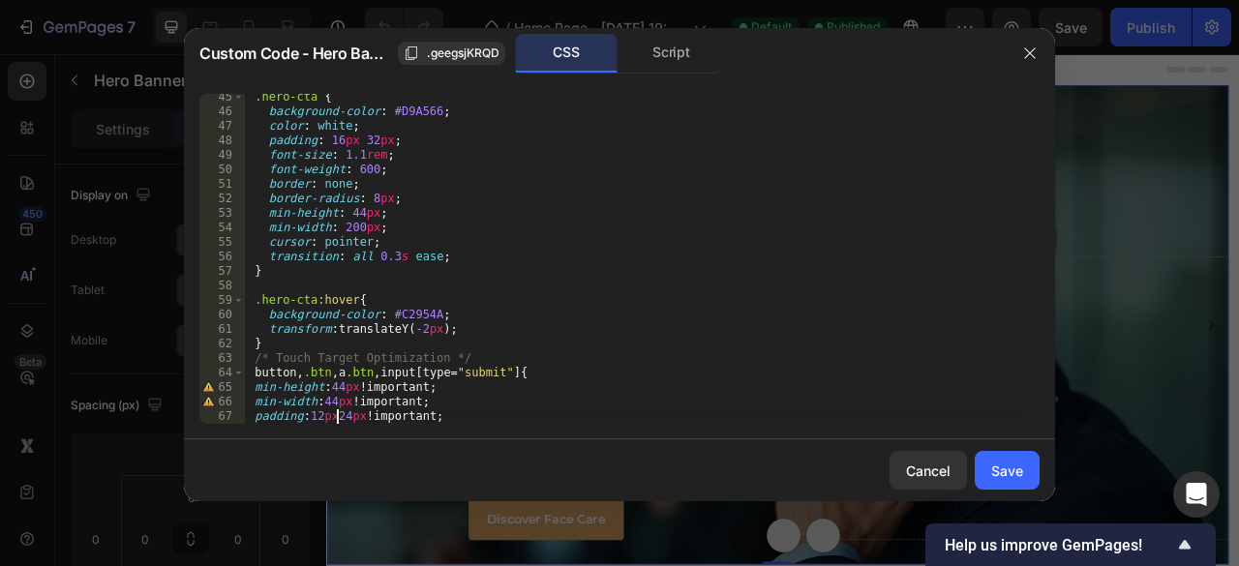
scroll to position [643, 0]
type textarea "}"
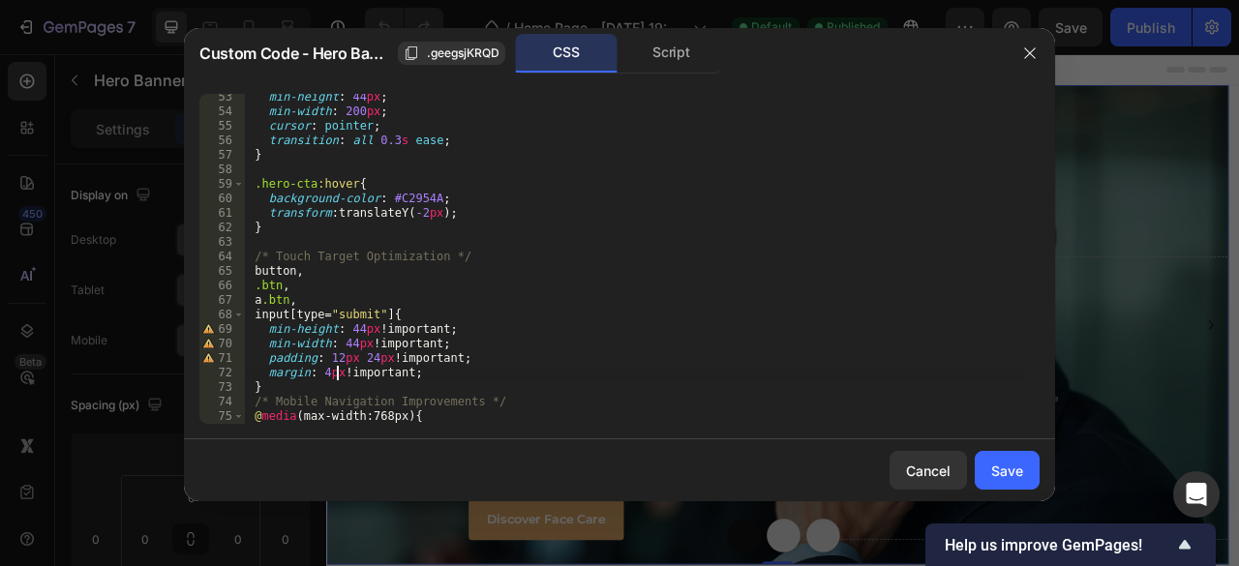
scroll to position [0, 8]
click at [264, 390] on div "min-height : 44 px ; min-width : 200 px ; cursor : pointer ; transition : all 0…" at bounding box center [634, 269] width 781 height 359
type textarea "}"
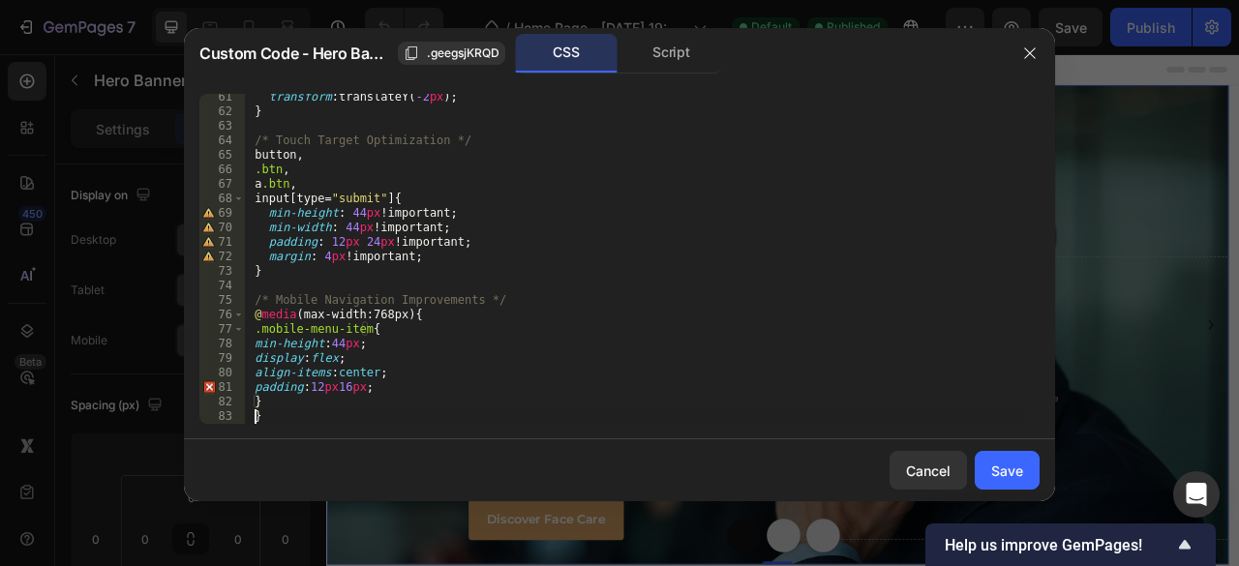
scroll to position [875, 0]
type textarea "/* Mobile Navigation Improvements */"
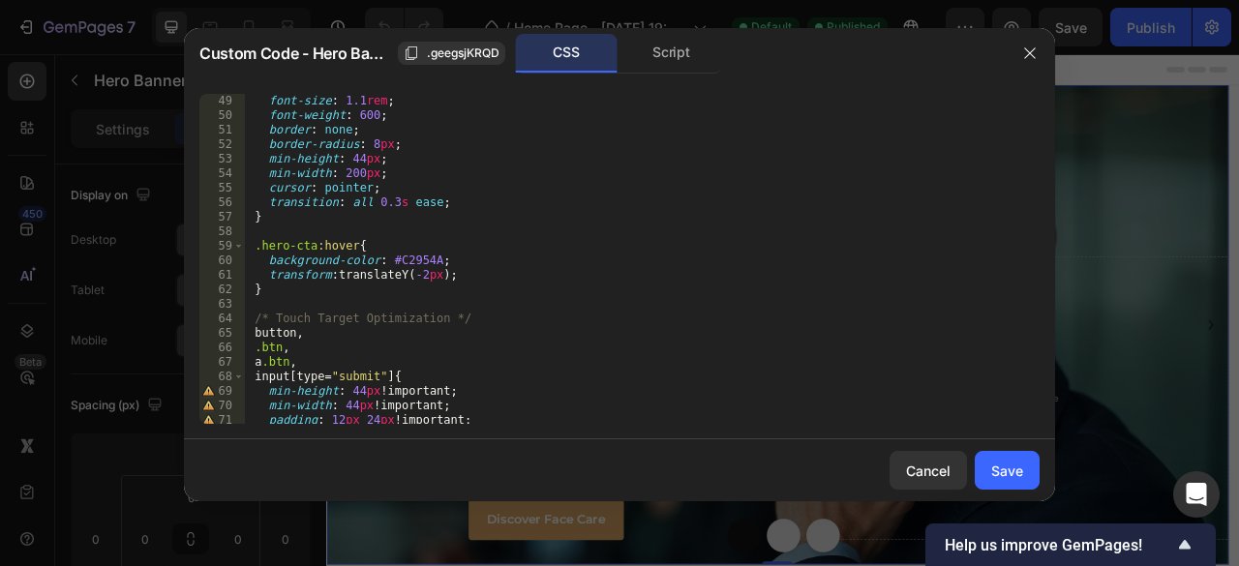
scroll to position [813, 0]
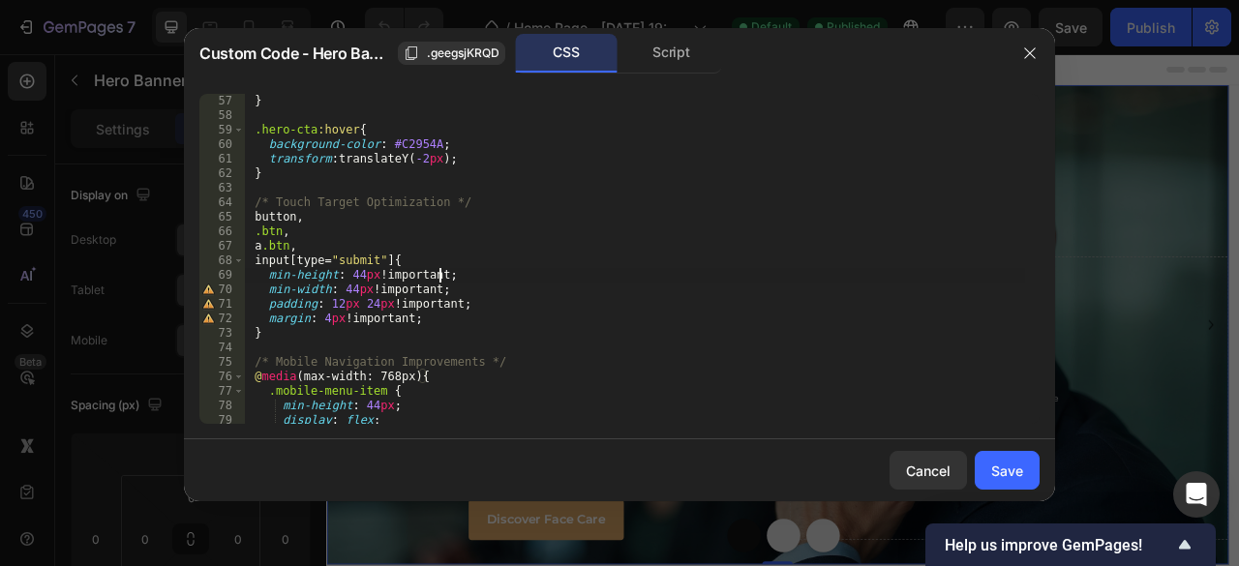
click at [438, 276] on div "} .hero-cta :hover { background-color : #C2954A ; transform : translateY( -2 px…" at bounding box center [634, 273] width 781 height 359
click at [494, 340] on div "} .hero-cta :hover { background-color : #C2954A ; transform : translateY( -2 px…" at bounding box center [634, 273] width 781 height 359
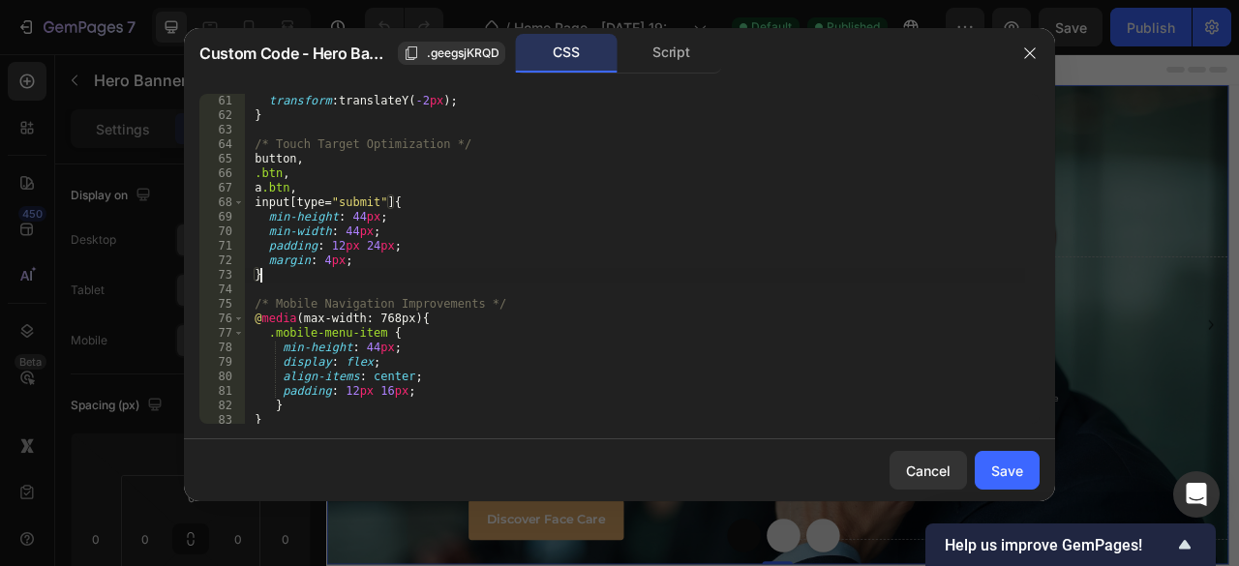
scroll to position [875, 0]
type textarea "}"
click at [1001, 469] on div "Save" at bounding box center [1007, 471] width 32 height 20
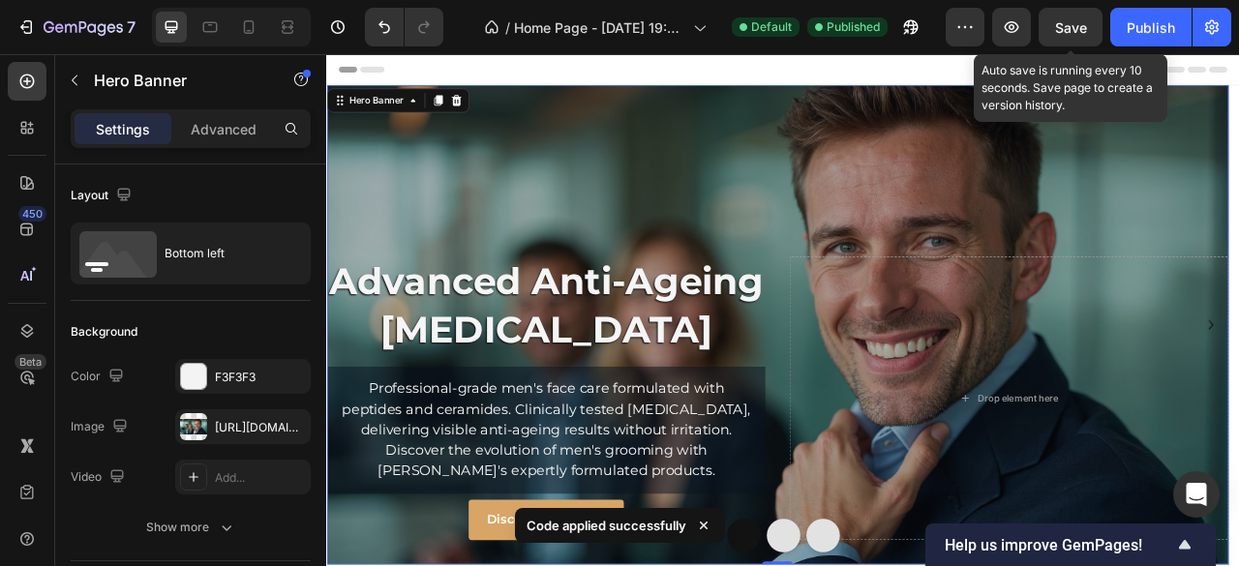
click at [1078, 26] on span "Save" at bounding box center [1071, 27] width 32 height 16
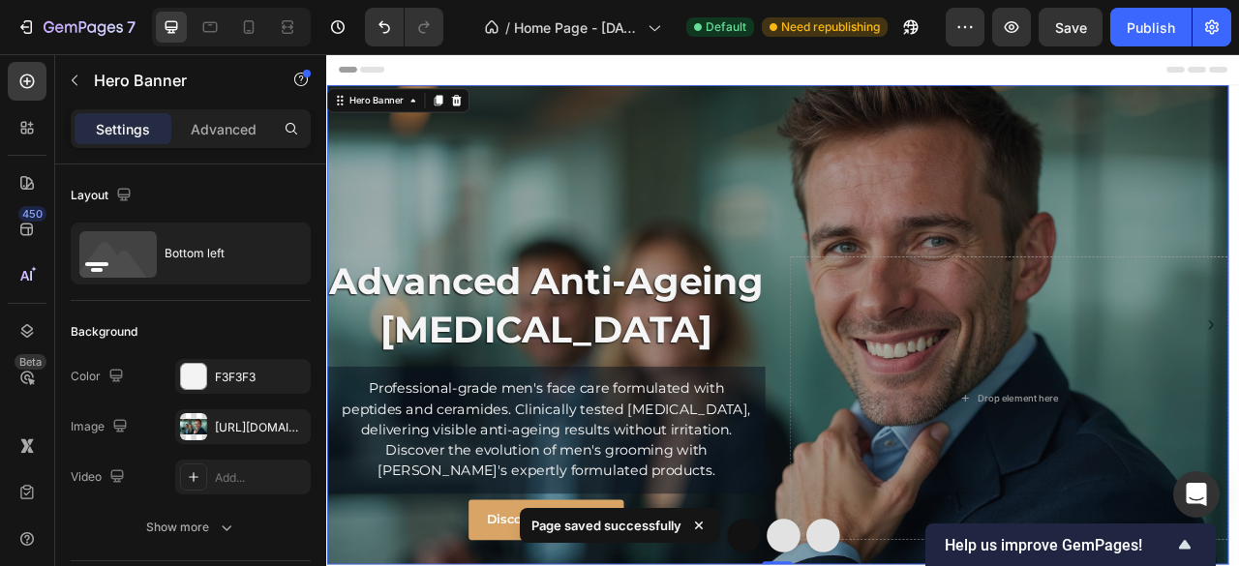
click at [1146, 32] on div "Publish" at bounding box center [1151, 27] width 48 height 20
